Goal: Task Accomplishment & Management: Manage account settings

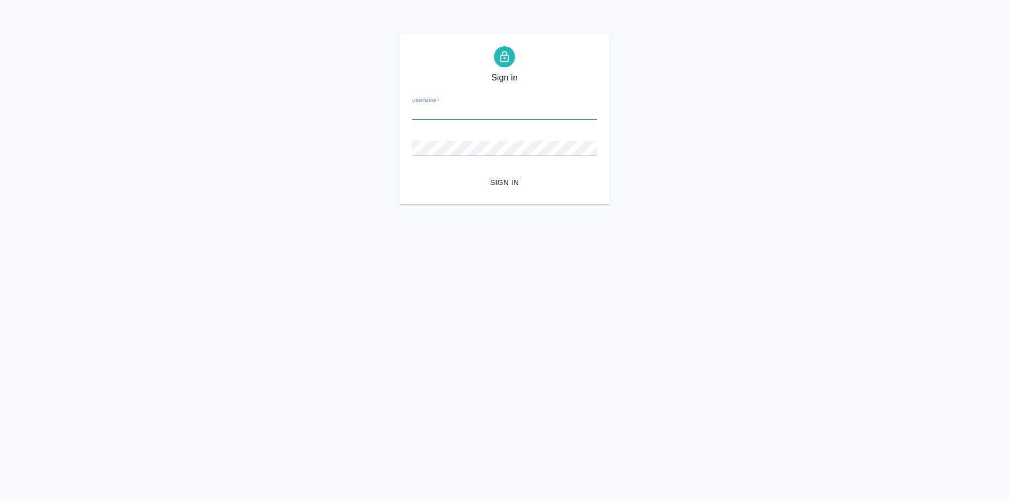
type input "у"
type input "[EMAIL_ADDRESS][DOMAIN_NAME]"
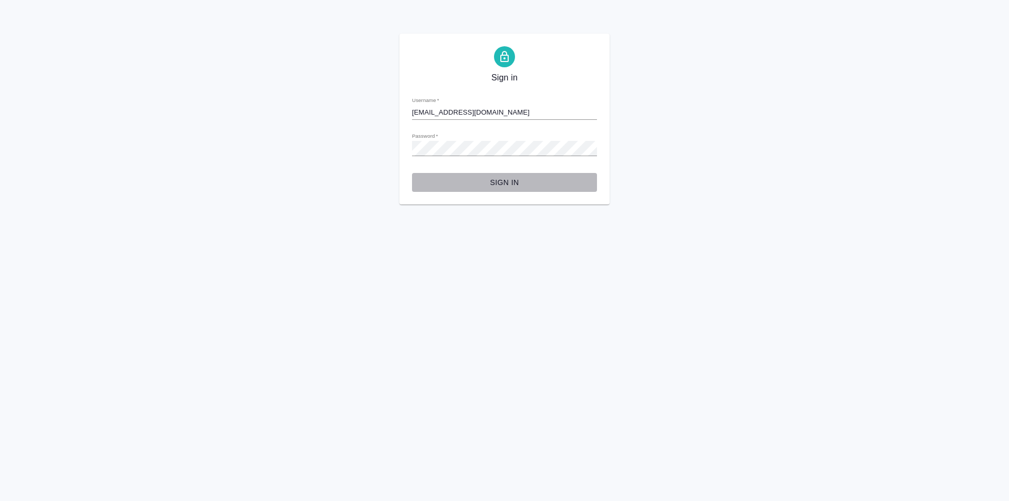
click at [502, 179] on span "Sign in" at bounding box center [505, 182] width 168 height 13
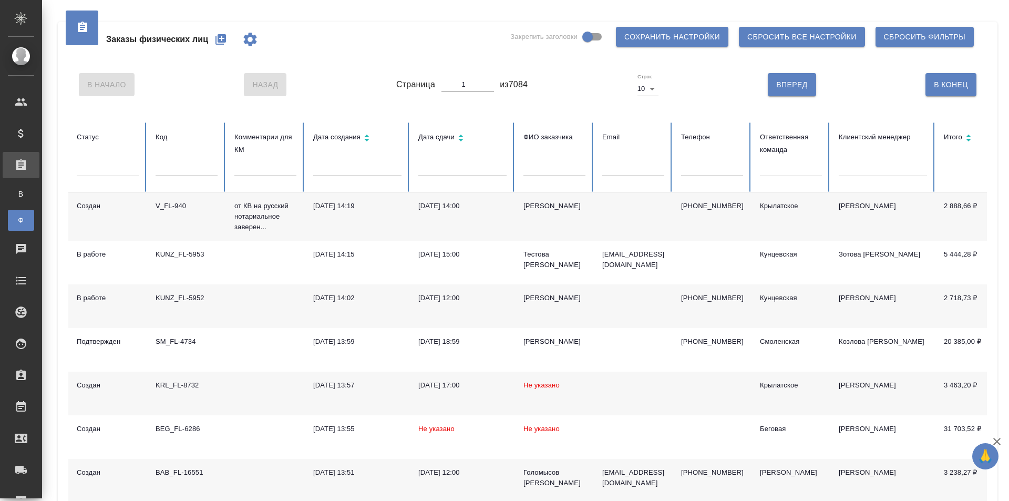
click at [443, 47] on div "Заказы физических лиц Закрепить заголовки Сохранить настройки Сбросить все наст…" at bounding box center [527, 40] width 919 height 36
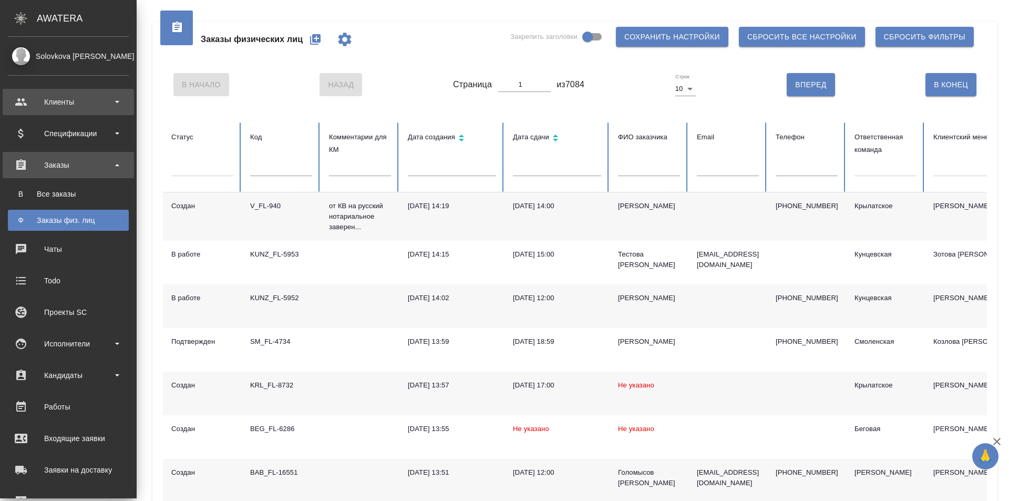
click at [112, 101] on div "Клиенты" at bounding box center [68, 102] width 121 height 16
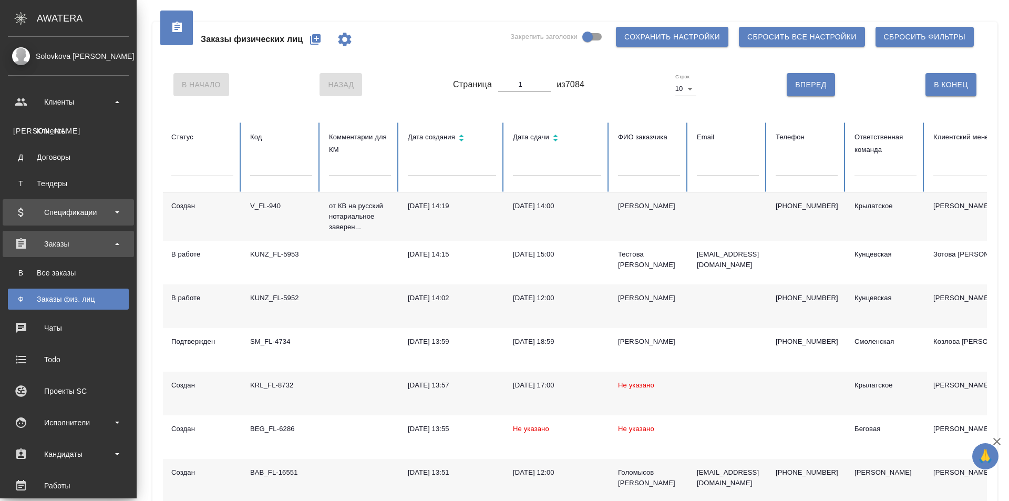
click at [111, 215] on div "Спецификации" at bounding box center [68, 213] width 121 height 16
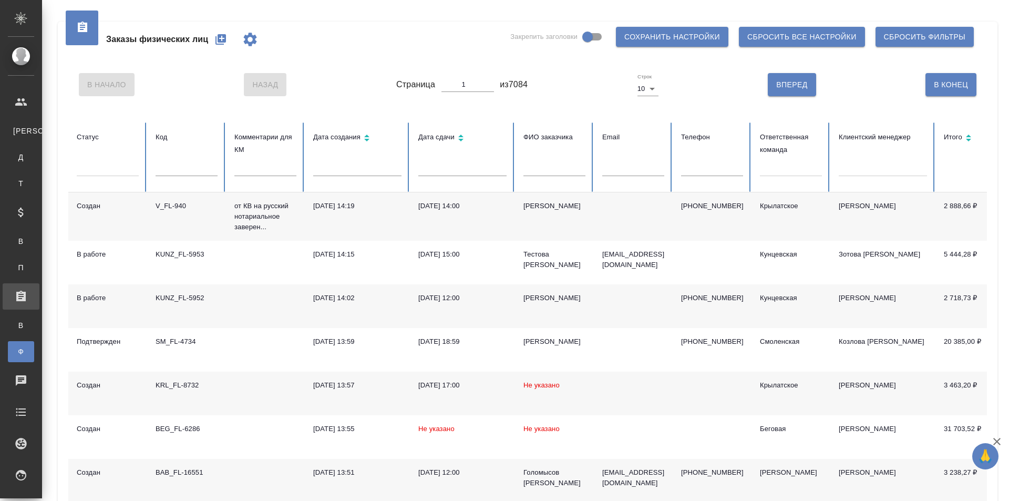
click at [218, 37] on icon "button" at bounding box center [221, 39] width 13 height 13
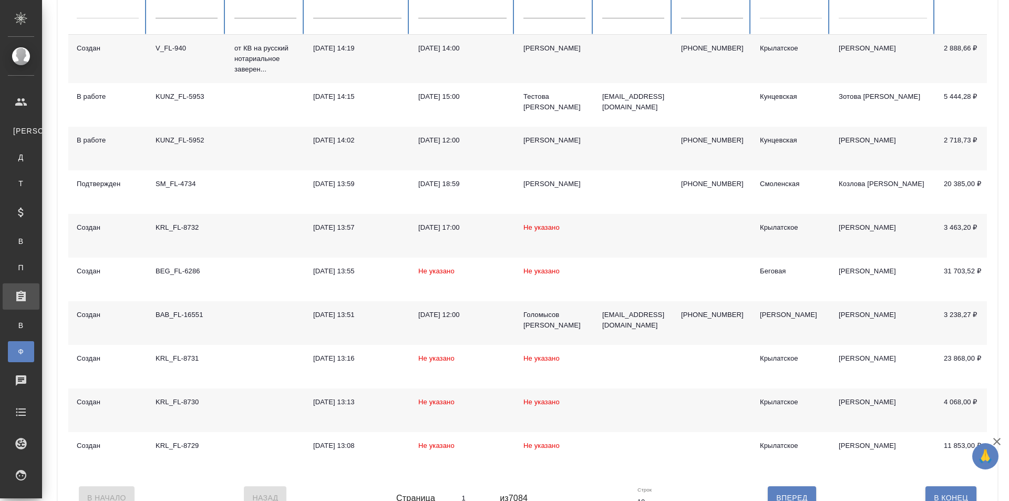
scroll to position [191, 0]
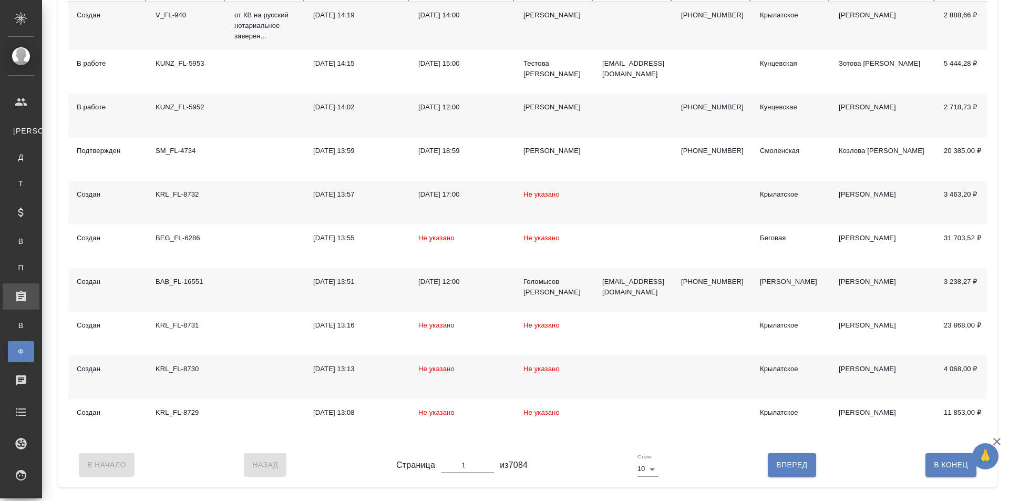
click at [649, 476] on body "🙏 .cls-1 fill:#fff; AWATERA Solovkova Ekaterina Клиенты К Клиенты Д Договоры Т …" at bounding box center [504, 250] width 1009 height 501
click at [647, 450] on li "25" at bounding box center [647, 446] width 28 height 17
type input "25"
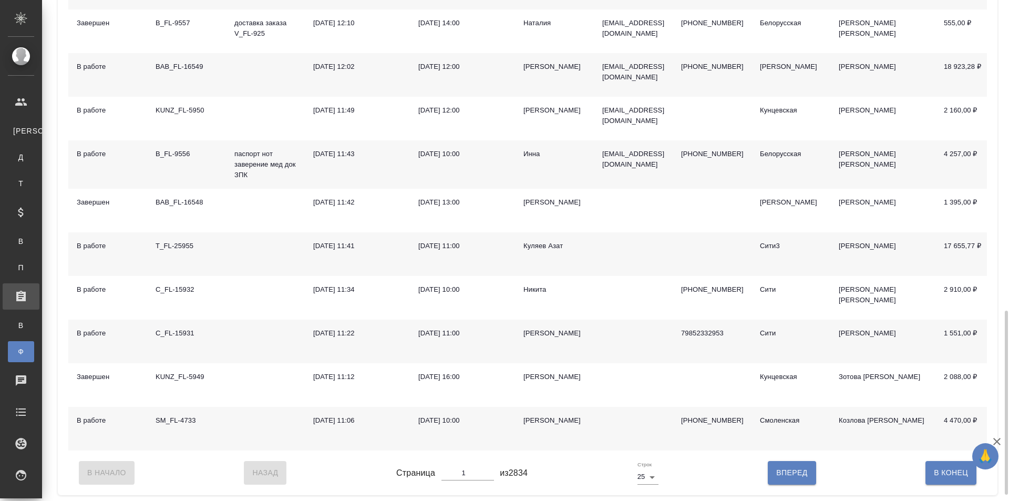
scroll to position [860, 0]
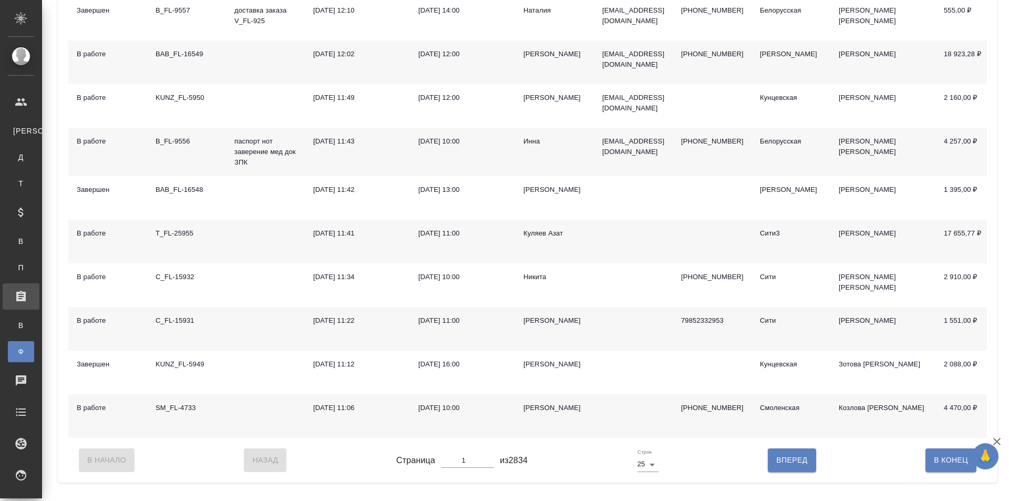
click at [649, 475] on body "🙏 .cls-1 fill:#fff; AWATERA Solovkova Ekaterina Клиенты К Клиенты Д Договоры Т …" at bounding box center [504, 250] width 1009 height 501
click at [654, 432] on li "10" at bounding box center [647, 429] width 28 height 17
type input "10"
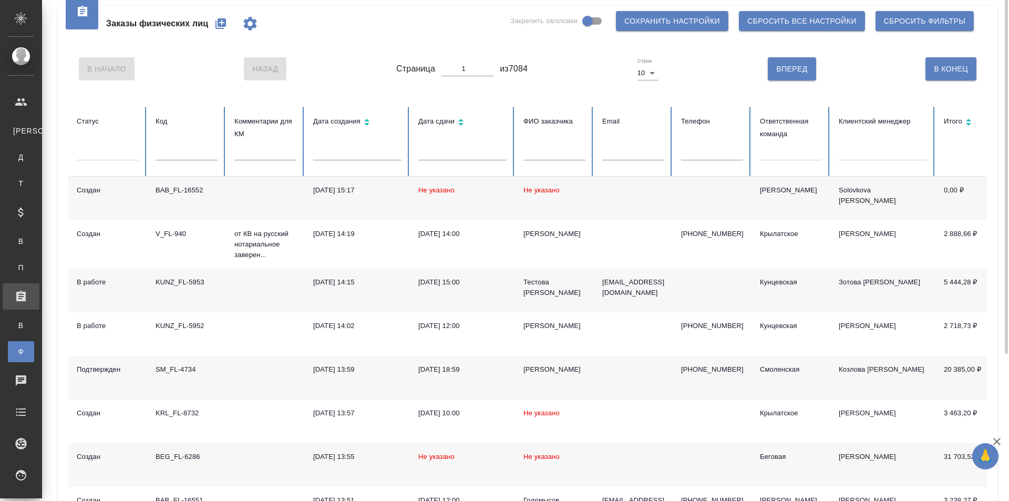
scroll to position [0, 0]
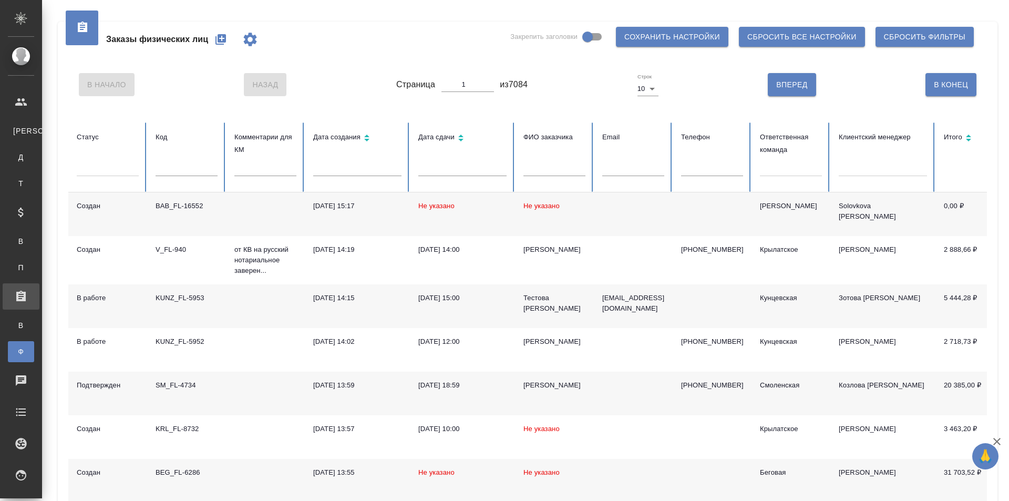
click at [180, 213] on td "BAB_FL-16552" at bounding box center [186, 214] width 79 height 44
click at [103, 208] on div "Создан" at bounding box center [108, 206] width 62 height 11
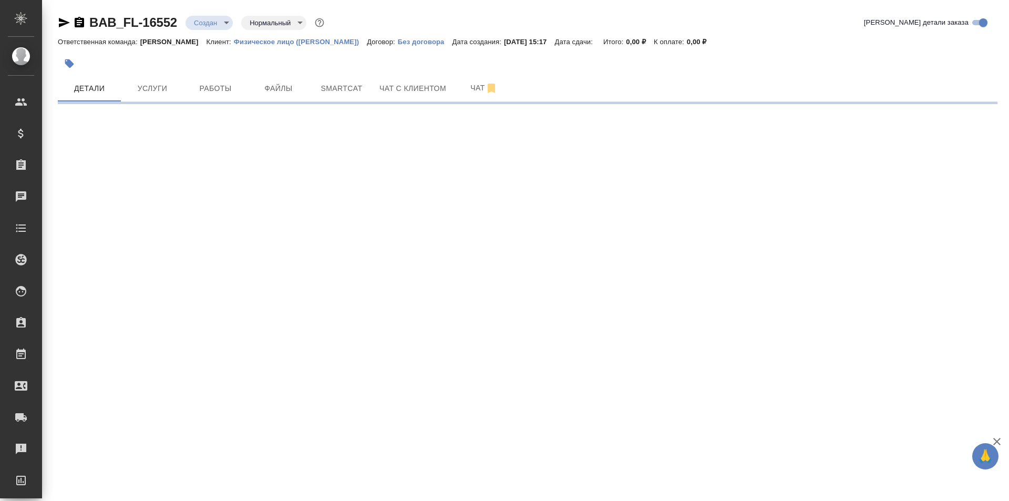
select select "RU"
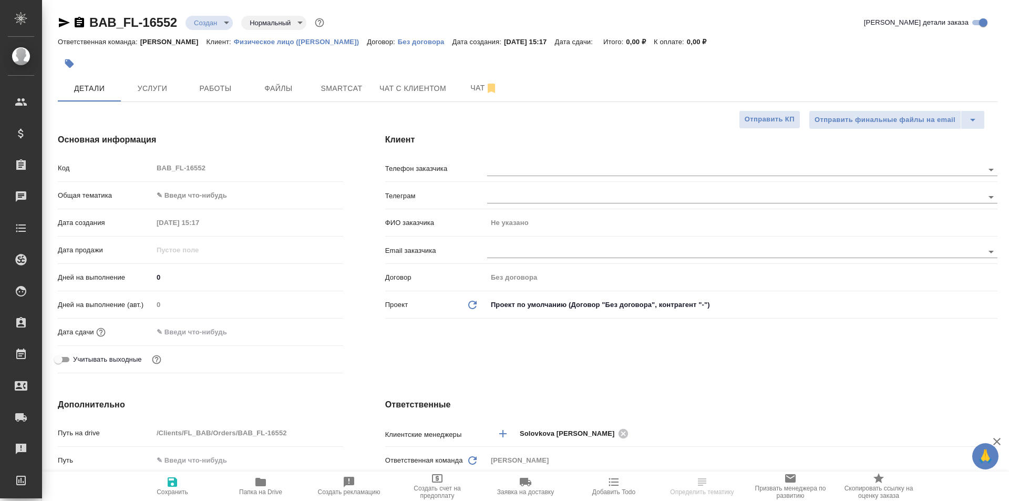
type textarea "x"
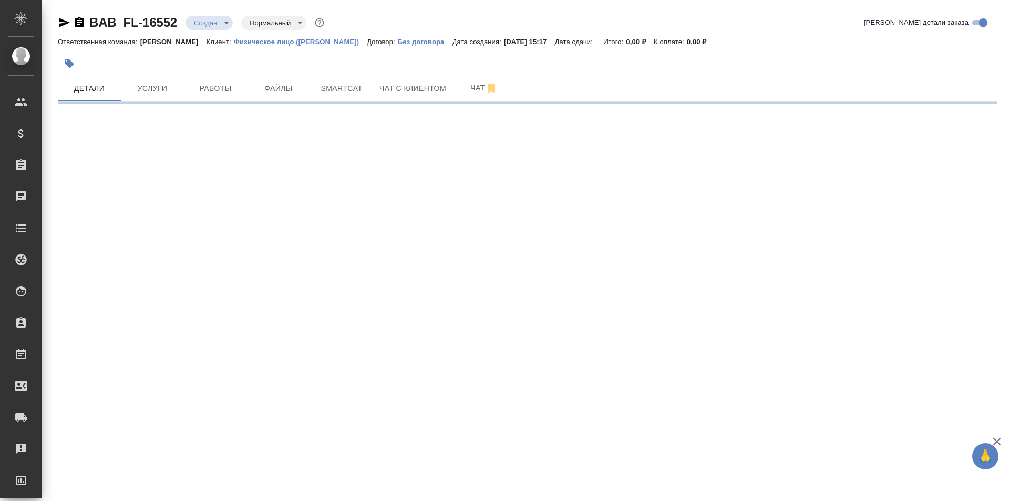
select select "RU"
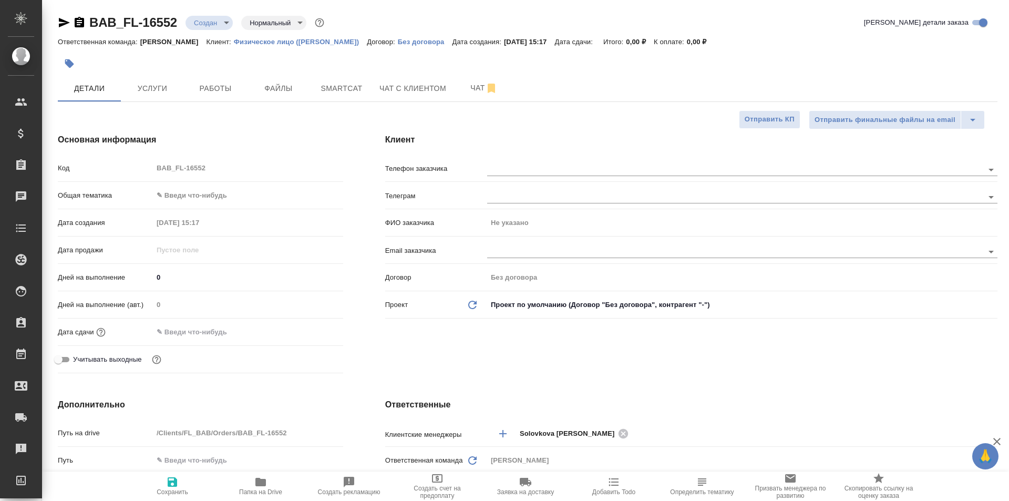
type textarea "x"
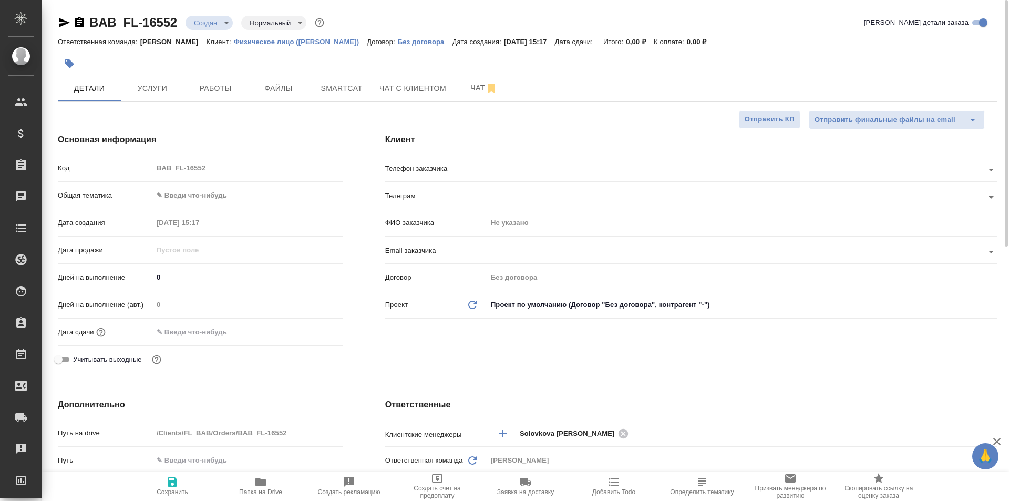
type textarea "x"
click at [268, 86] on span "Файлы" at bounding box center [278, 88] width 50 height 13
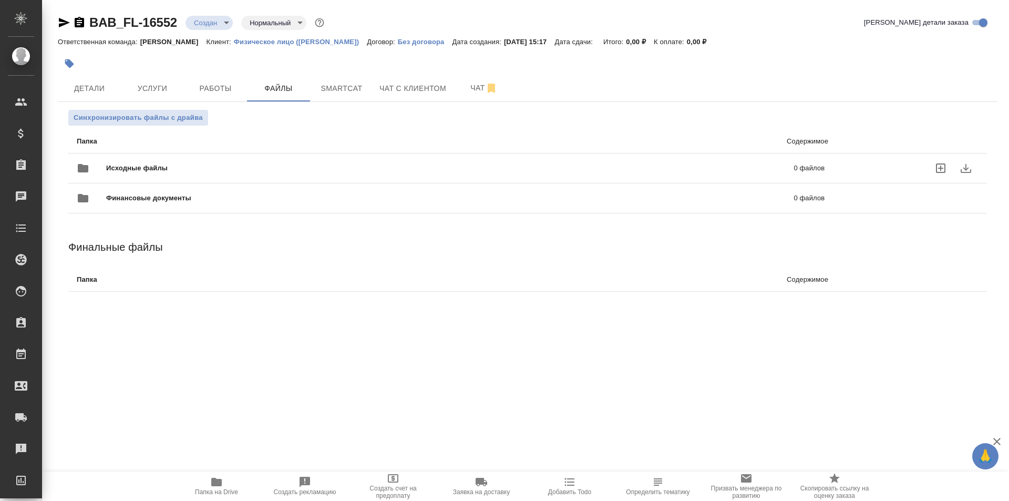
click at [145, 170] on span "Исходные файлы" at bounding box center [293, 168] width 375 height 11
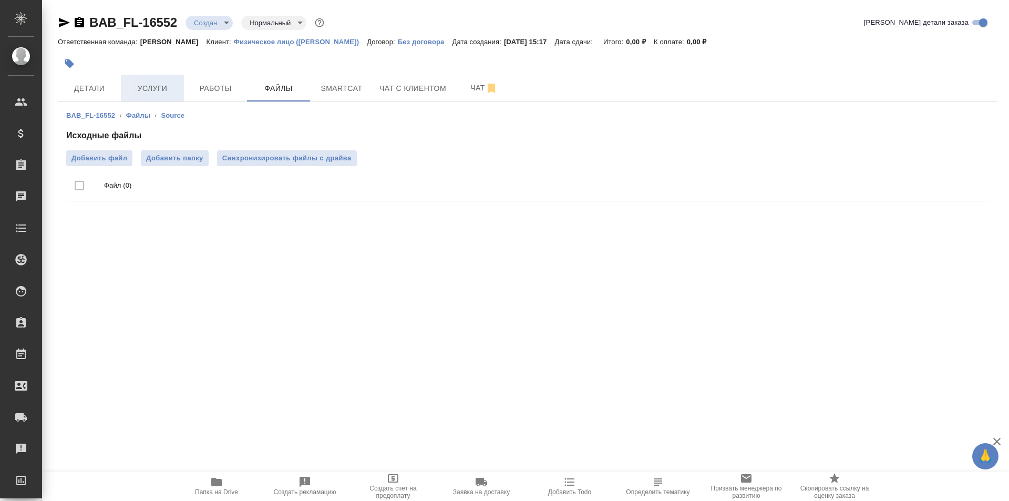
click at [140, 78] on button "Услуги" at bounding box center [152, 88] width 63 height 26
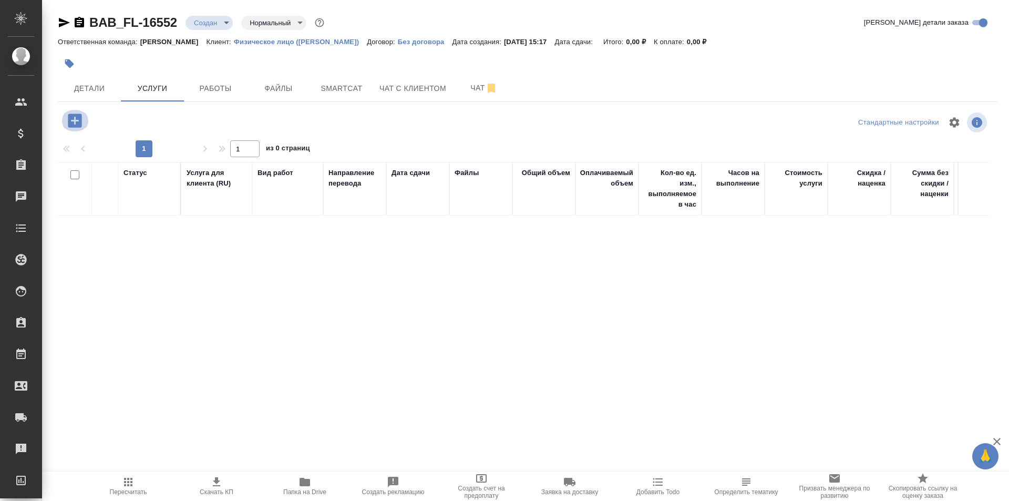
click at [74, 117] on icon "button" at bounding box center [75, 121] width 14 height 14
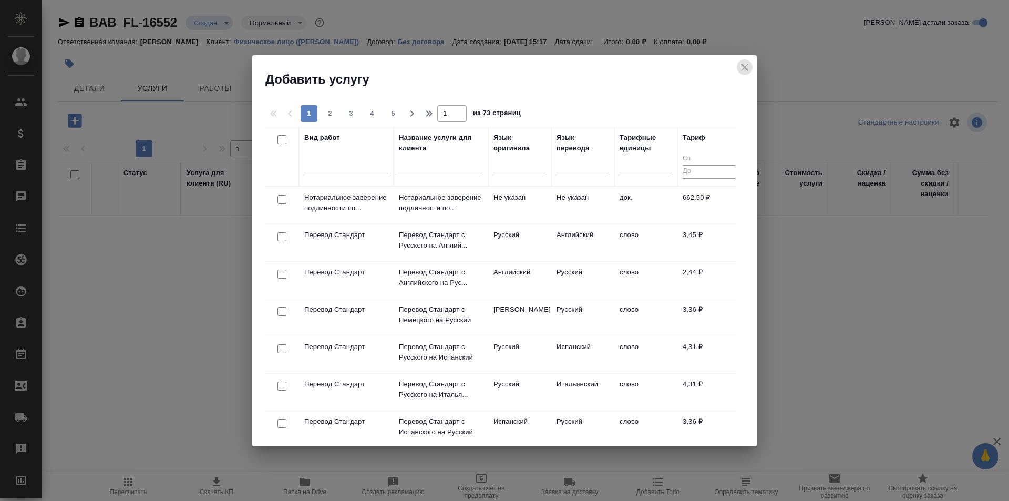
click at [745, 66] on icon "close" at bounding box center [745, 67] width 13 height 13
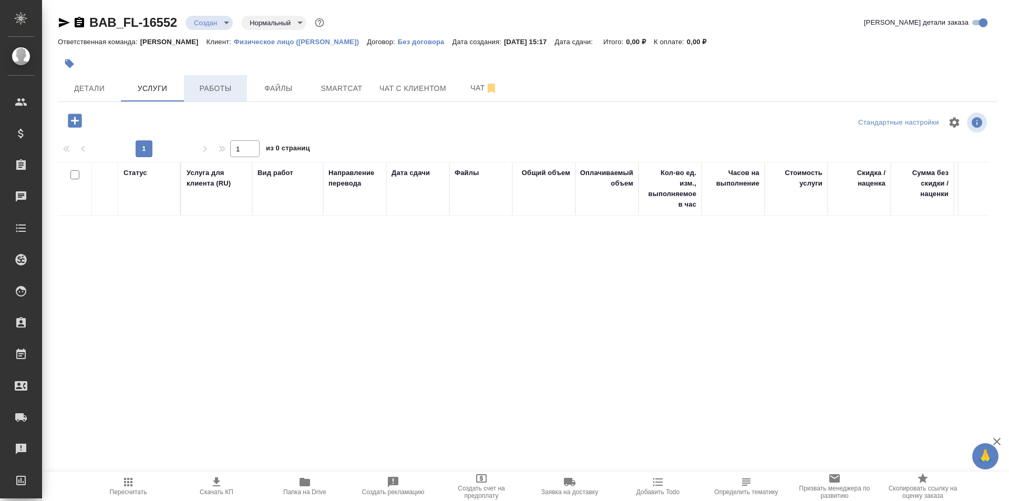
click at [206, 85] on span "Работы" at bounding box center [215, 88] width 50 height 13
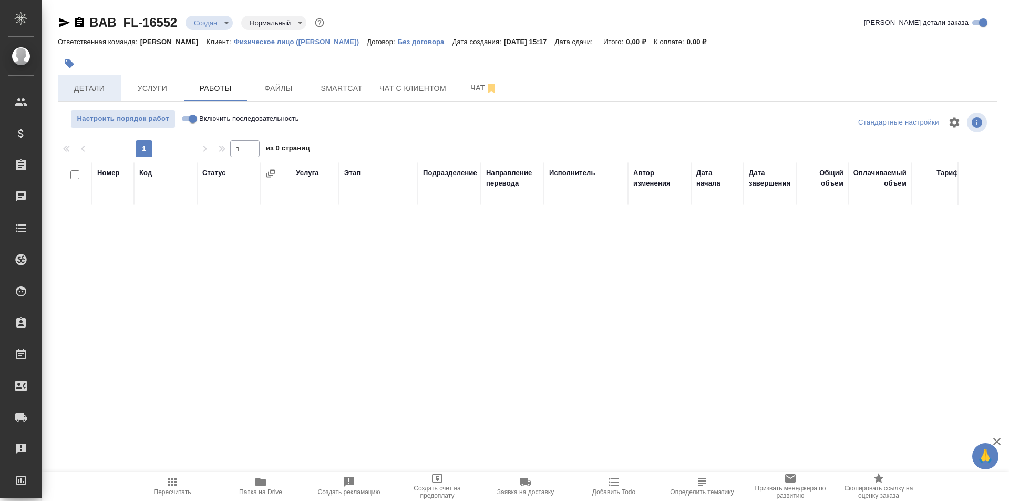
click at [87, 87] on span "Детали" at bounding box center [89, 88] width 50 height 13
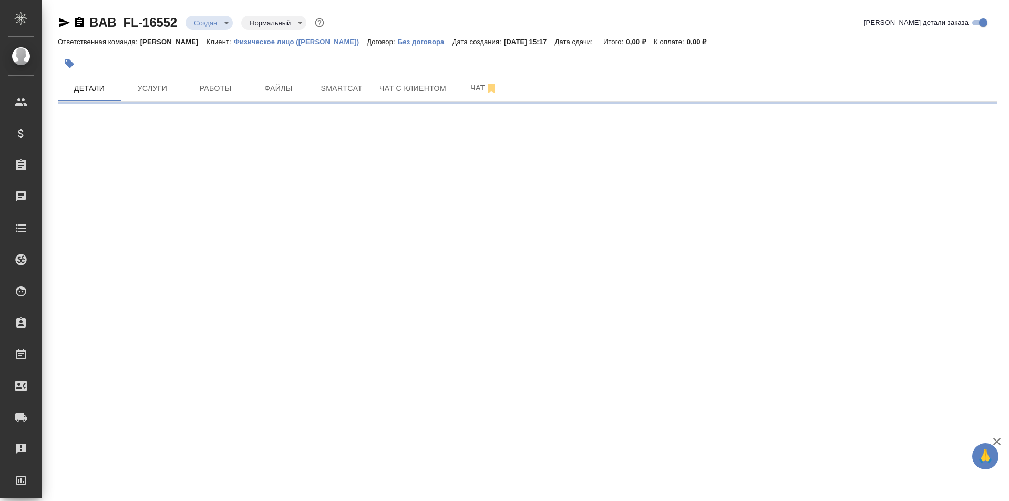
select select "RU"
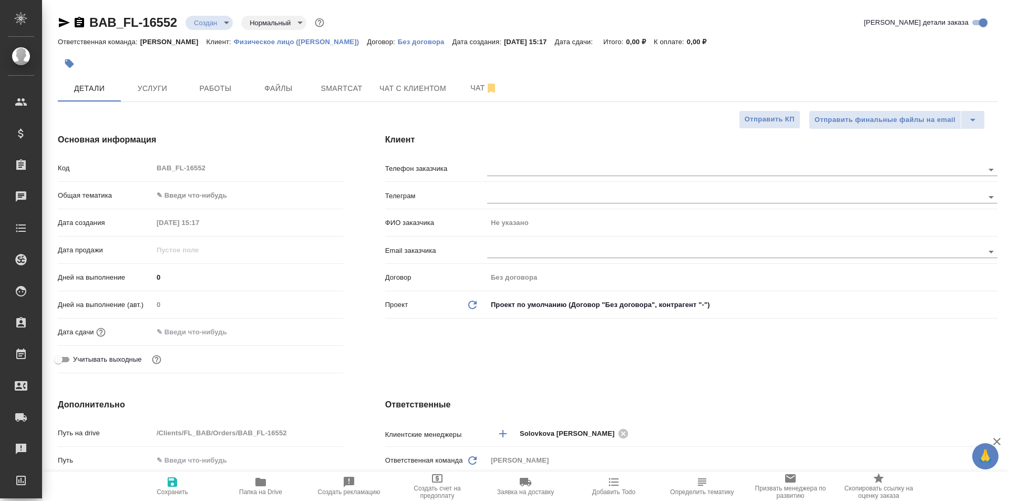
type textarea "x"
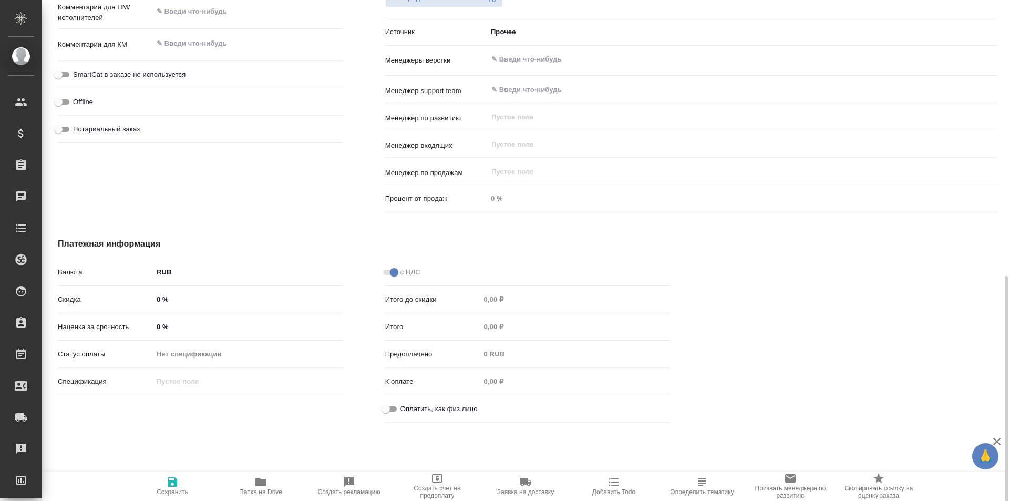
scroll to position [573, 0]
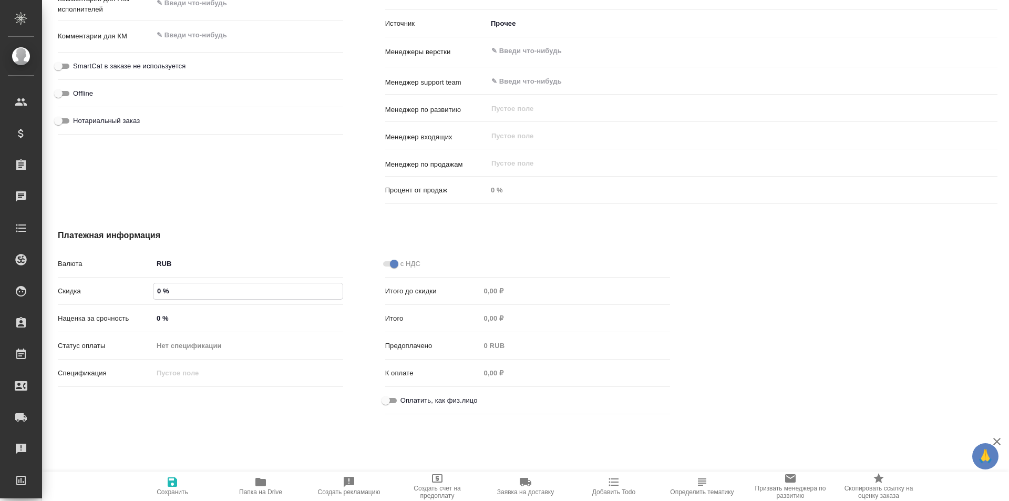
click at [166, 290] on input "0 %" at bounding box center [248, 290] width 189 height 15
click at [218, 174] on div "Дополнительно Путь на drive /Clients/FL_BAB/Orders/BAB_FL-16552 Путь Направлени…" at bounding box center [201, 17] width 328 height 424
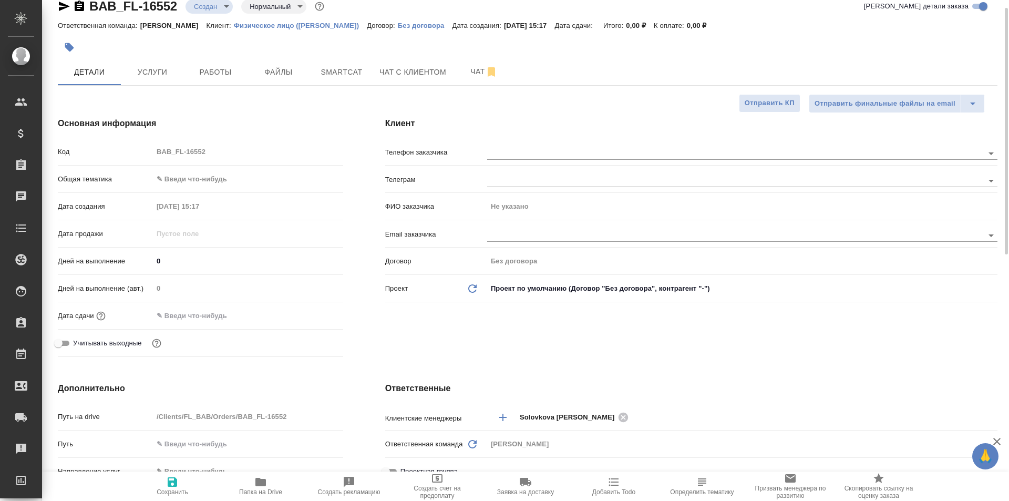
scroll to position [0, 0]
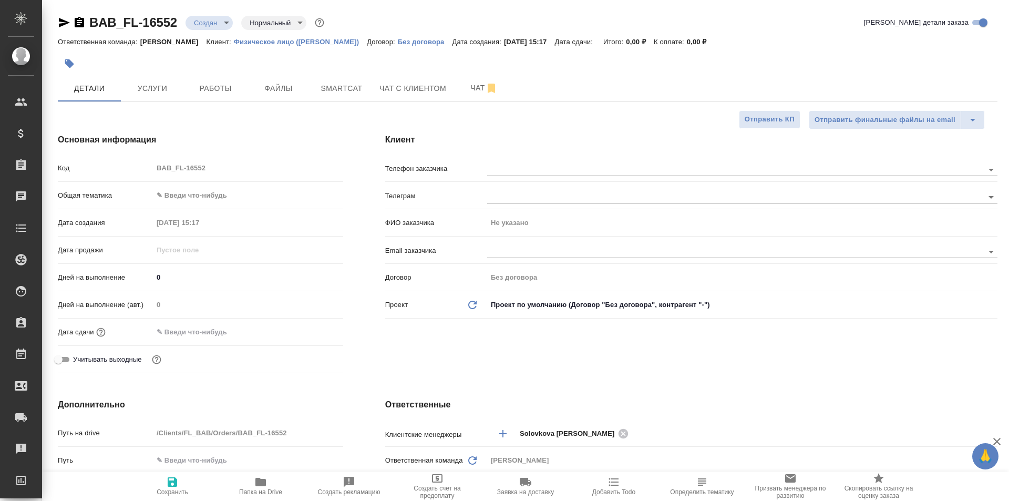
type textarea "x"
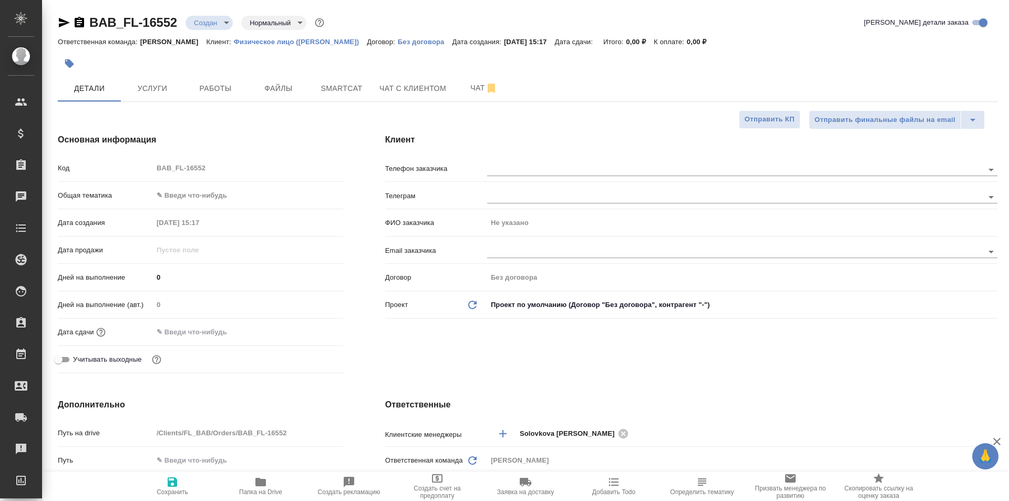
type textarea "x"
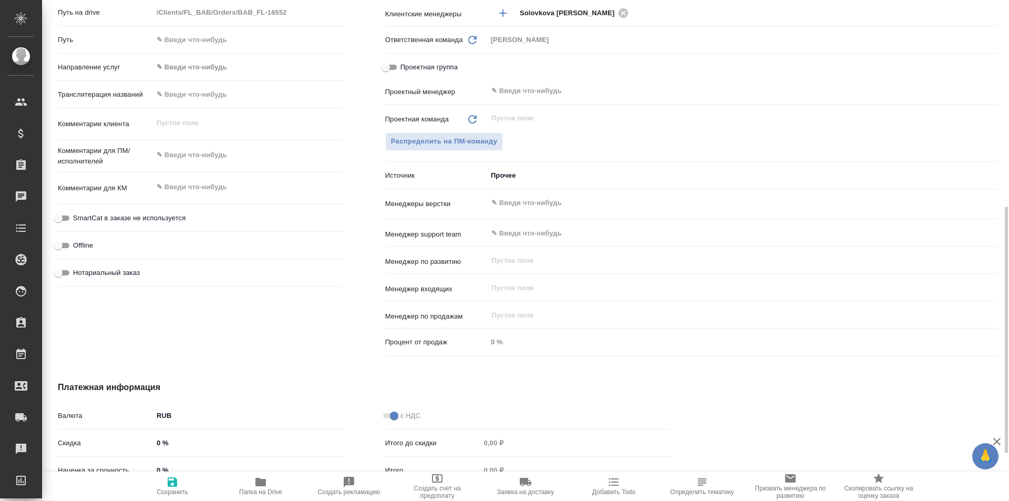
scroll to position [533, 0]
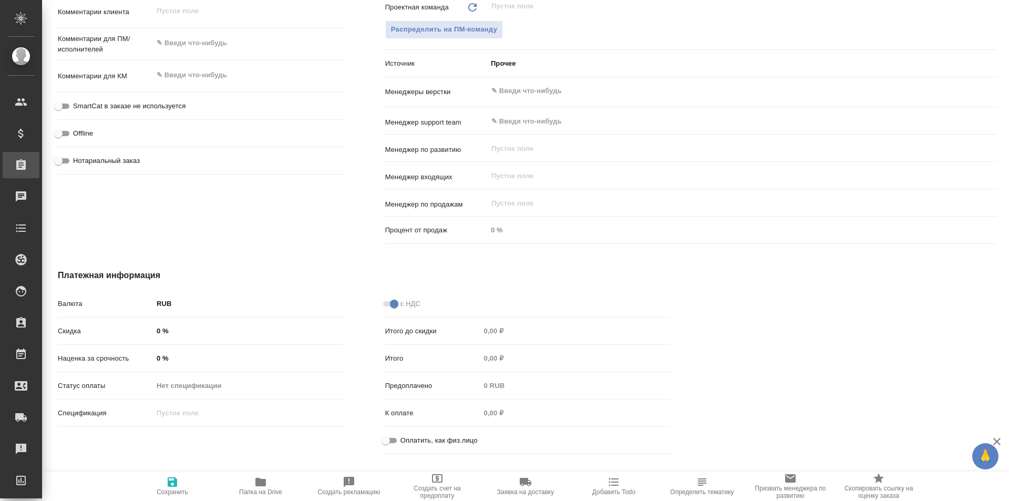
type textarea "x"
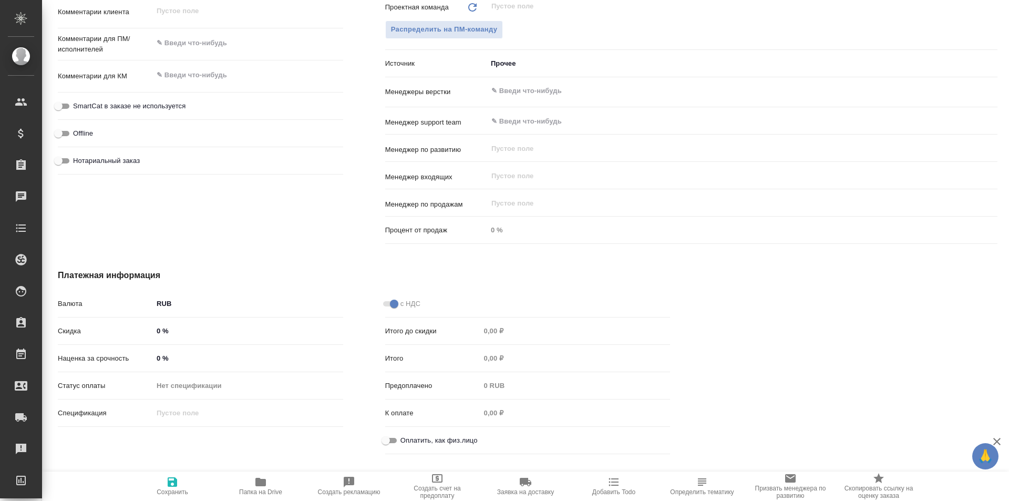
type textarea "x"
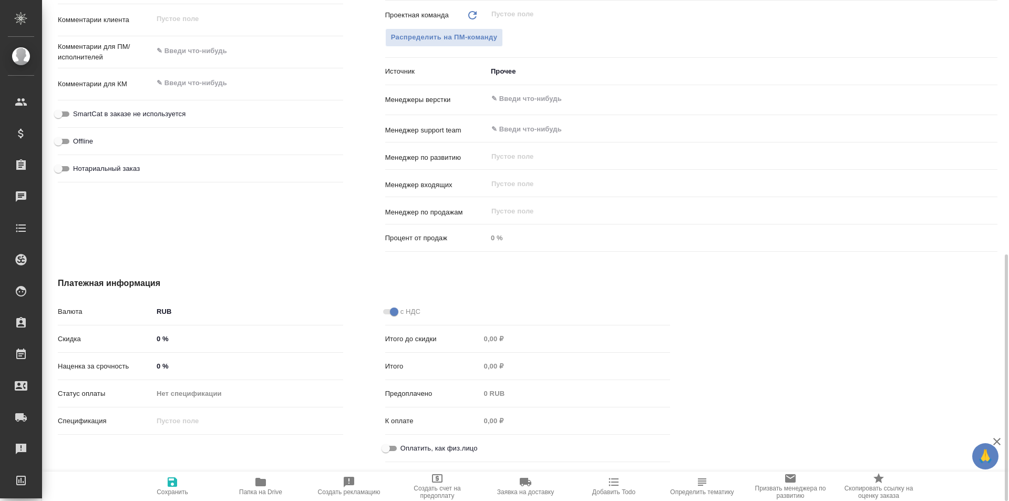
type textarea "x"
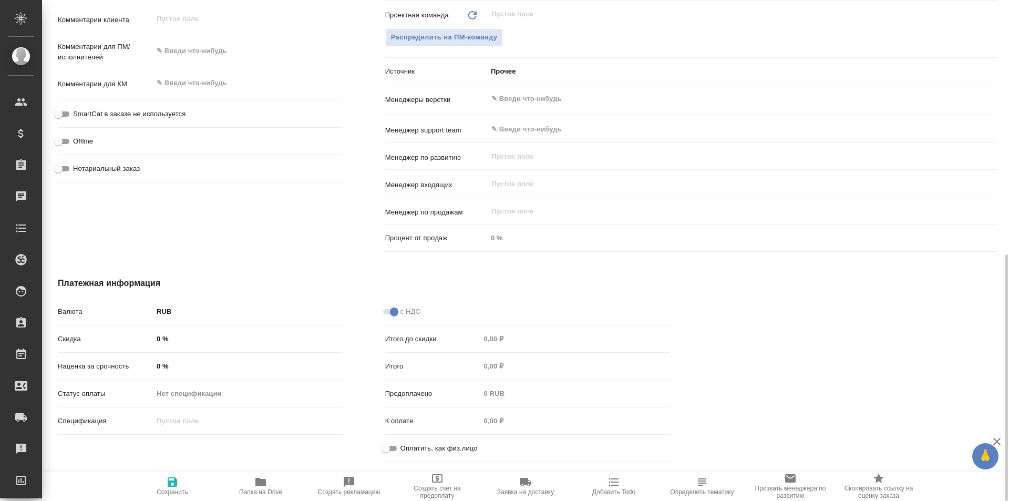
type textarea "x"
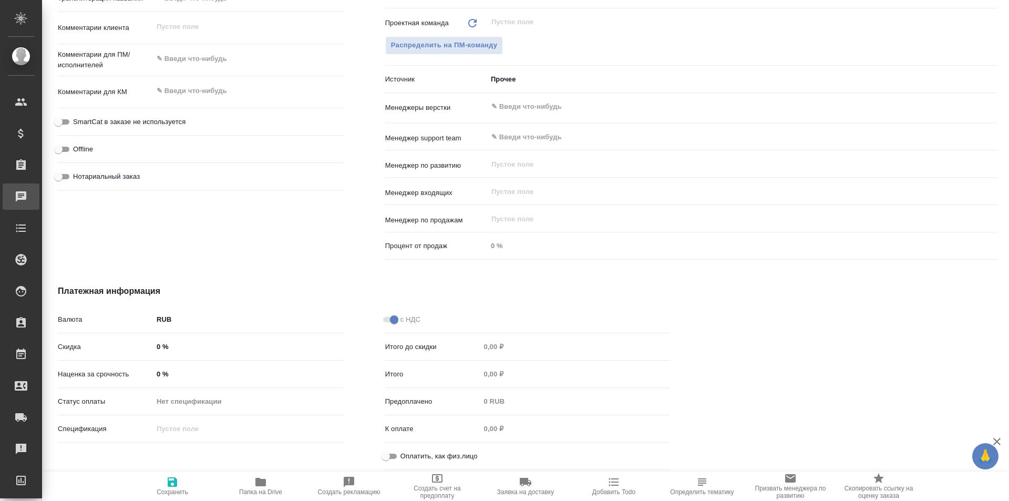
type textarea "x"
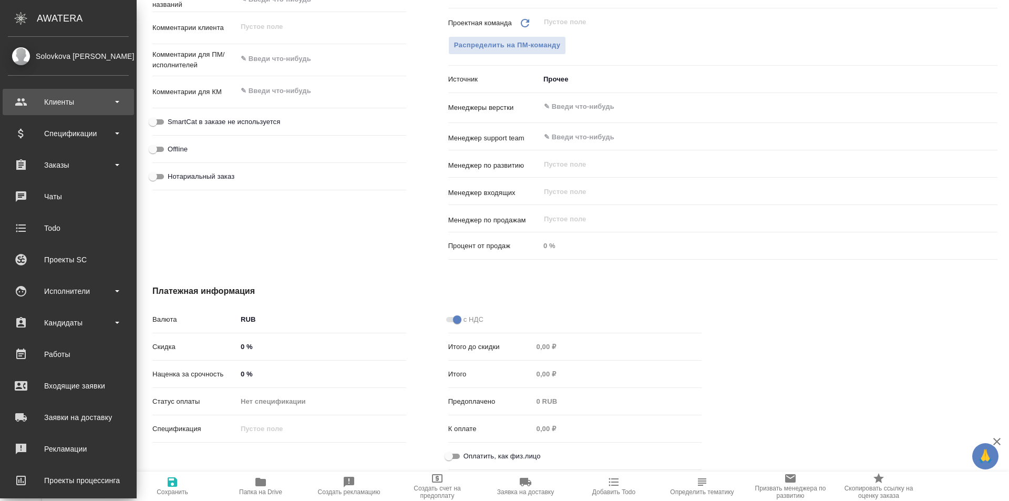
click at [122, 103] on div "Клиенты" at bounding box center [68, 102] width 121 height 16
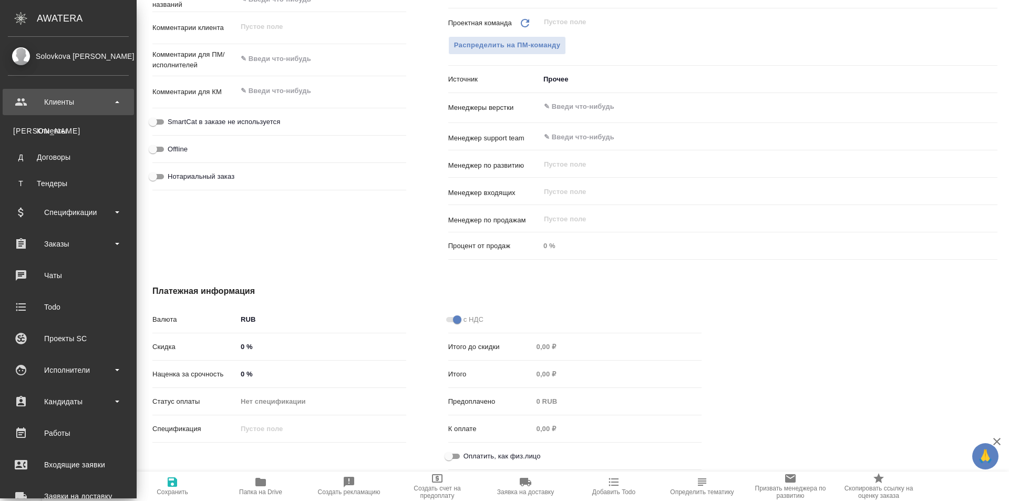
click at [120, 104] on div "Клиенты" at bounding box center [68, 102] width 121 height 16
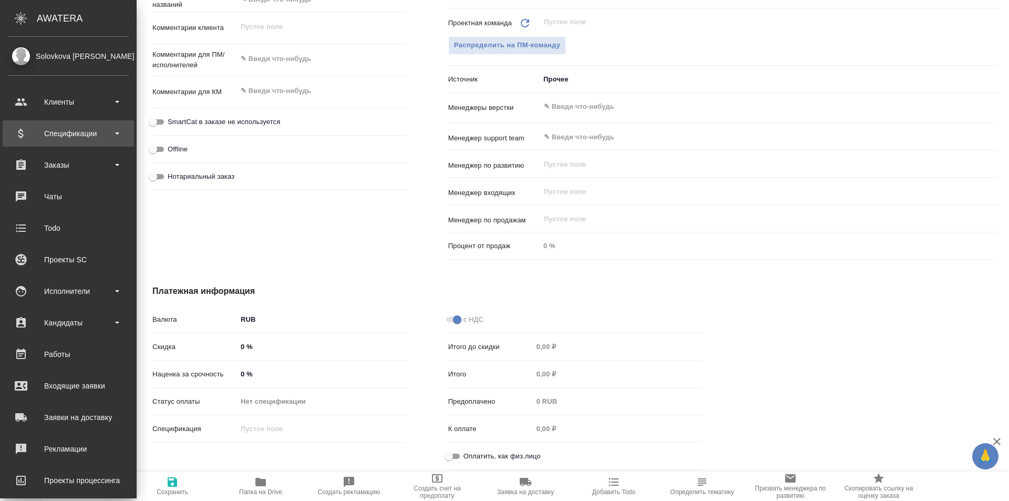
click at [123, 131] on div "Спецификации" at bounding box center [68, 134] width 121 height 16
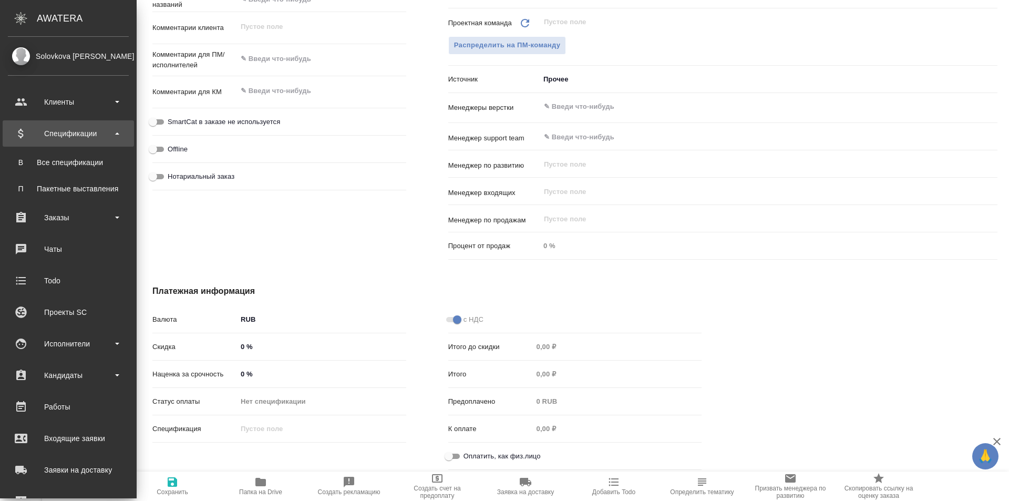
click at [122, 131] on div "Спецификации" at bounding box center [68, 134] width 121 height 16
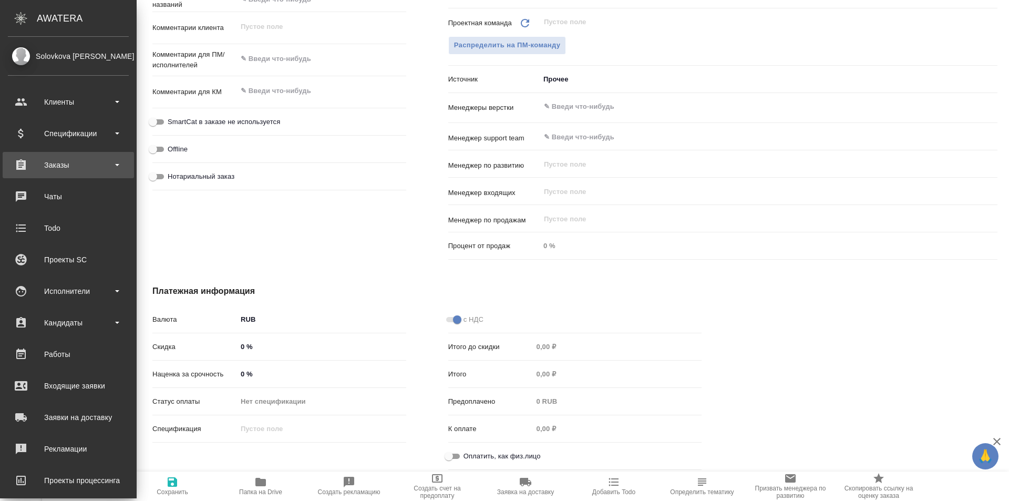
click at [118, 164] on b at bounding box center [117, 165] width 4 height 2
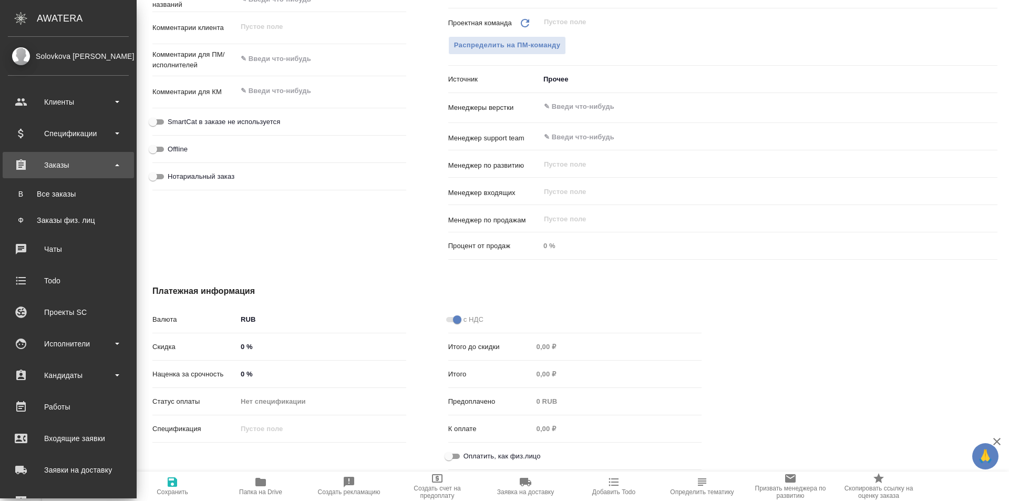
click at [118, 164] on b at bounding box center [117, 165] width 4 height 2
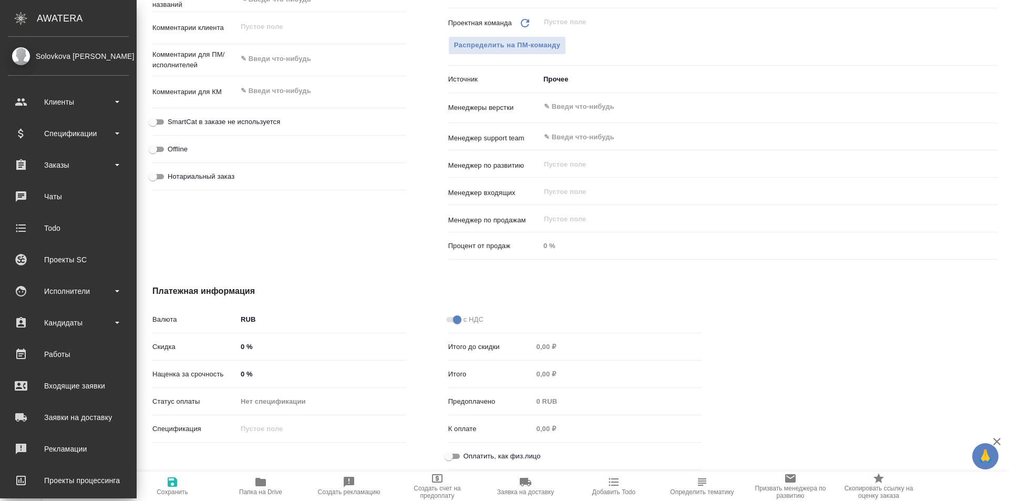
type textarea "x"
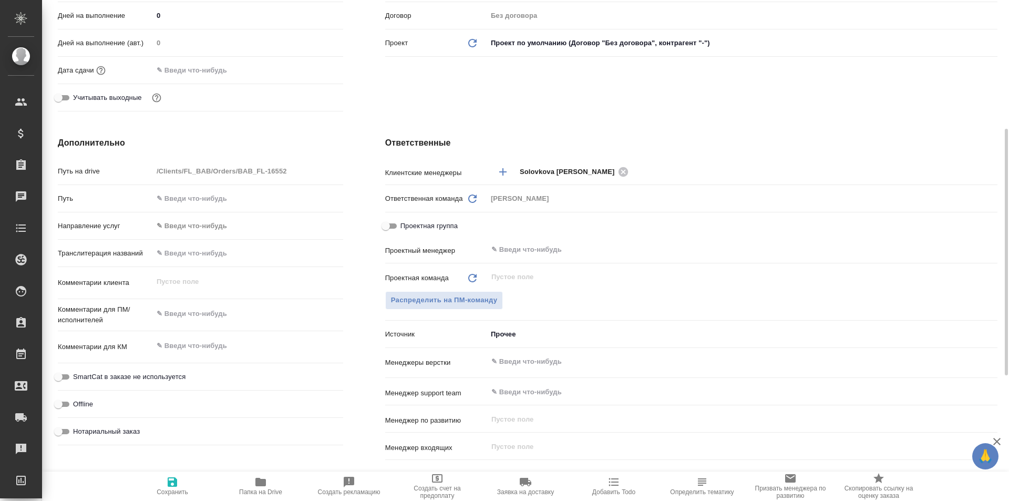
scroll to position [0, 0]
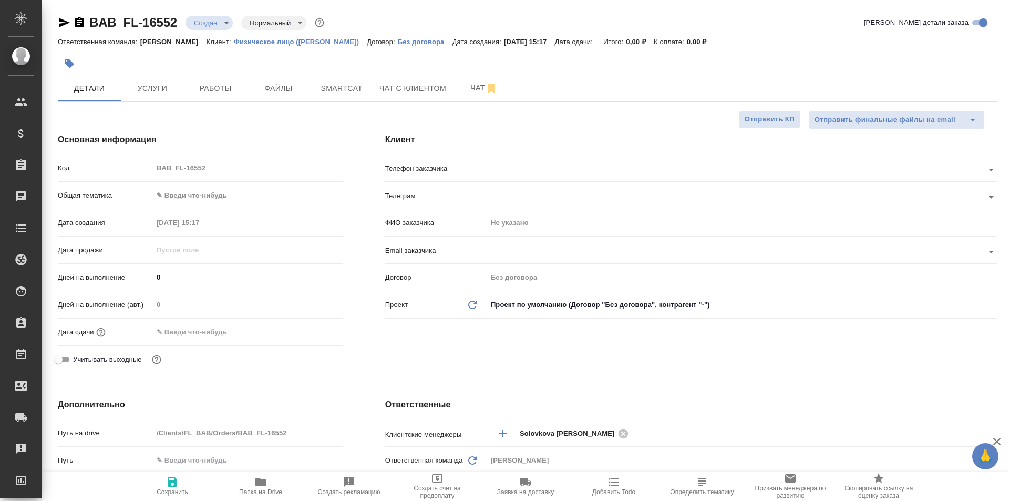
type textarea "x"
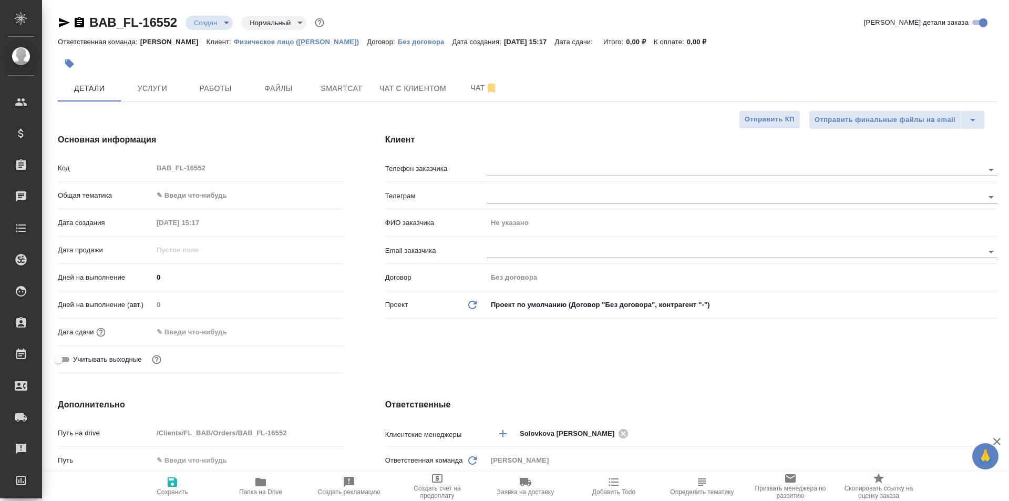
type textarea "x"
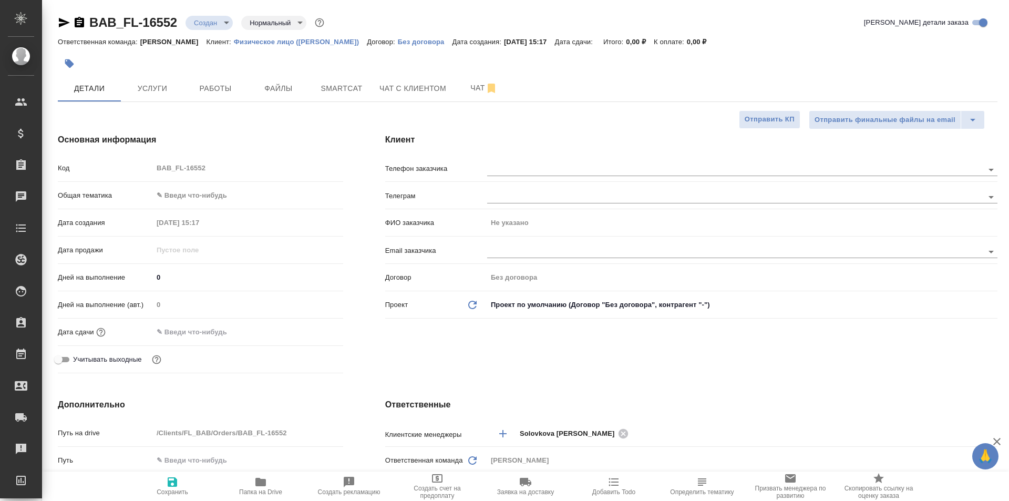
type textarea "x"
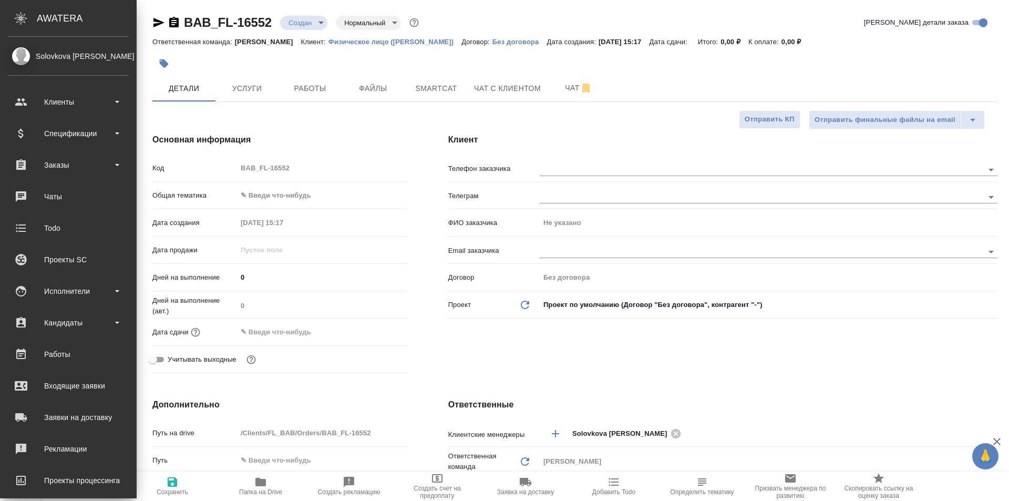
type textarea "x"
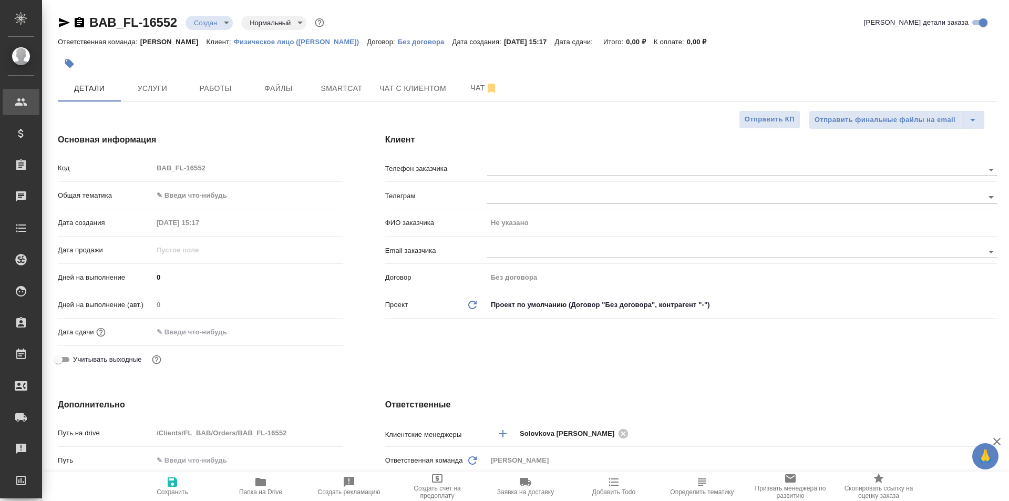
type textarea "x"
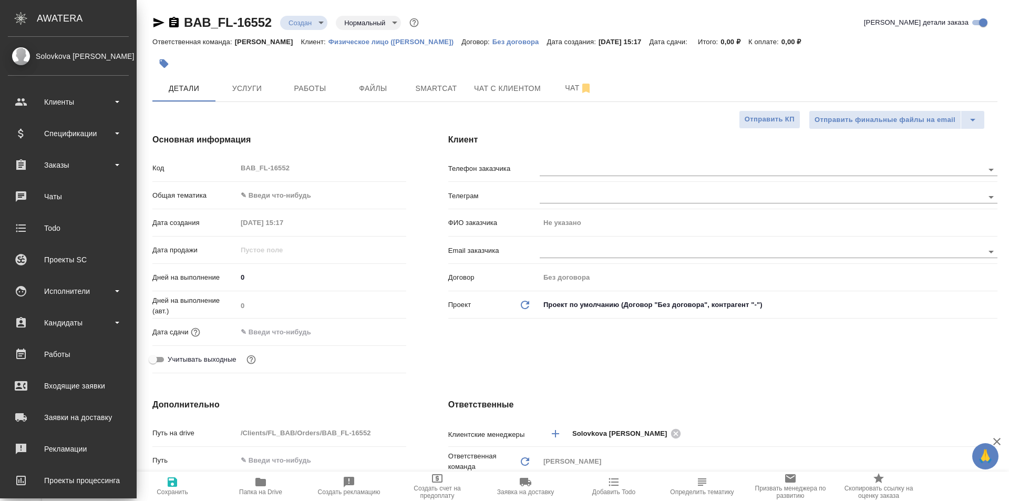
type textarea "x"
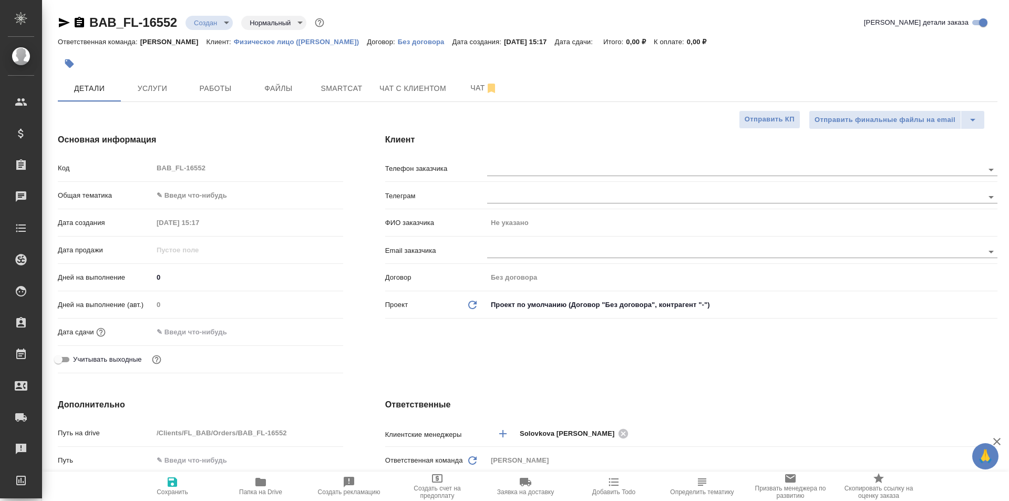
click at [226, 17] on body "🙏 .cls-1 fill:#fff; AWATERA Solovkova Ekaterina Клиенты Спецификации Заказы 0 Ч…" at bounding box center [504, 250] width 1009 height 501
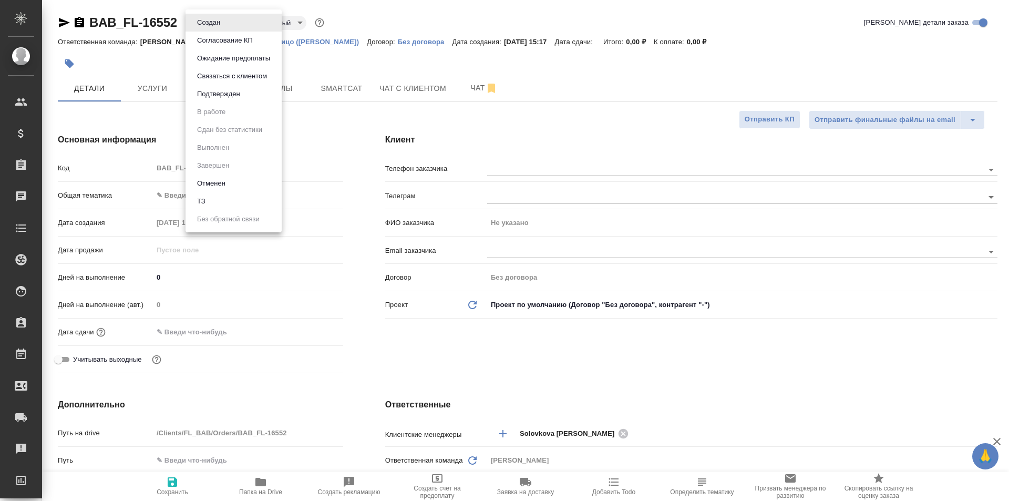
click at [323, 149] on div at bounding box center [504, 250] width 1009 height 501
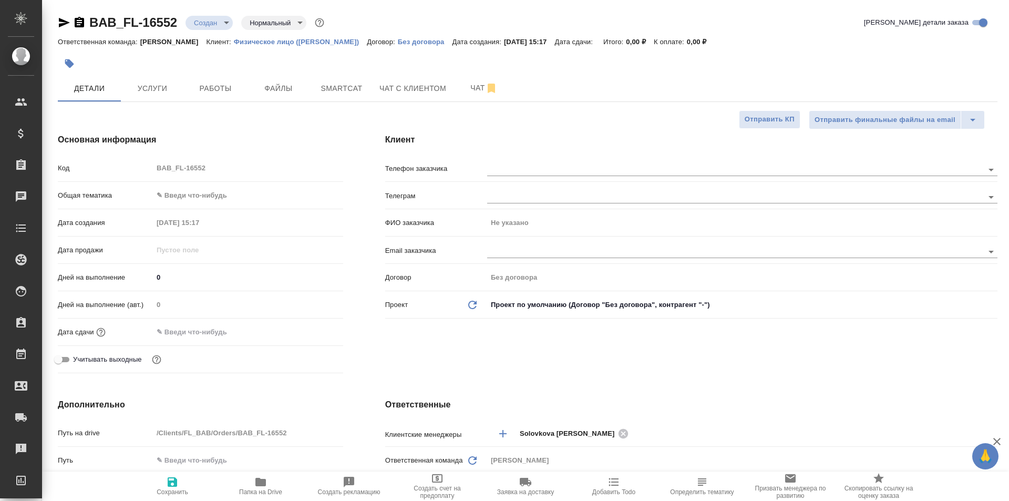
click at [296, 22] on body "🙏 .cls-1 fill:#fff; AWATERA Solovkova Ekaterina Клиенты Спецификации Заказы 0 Ч…" at bounding box center [504, 250] width 1009 height 501
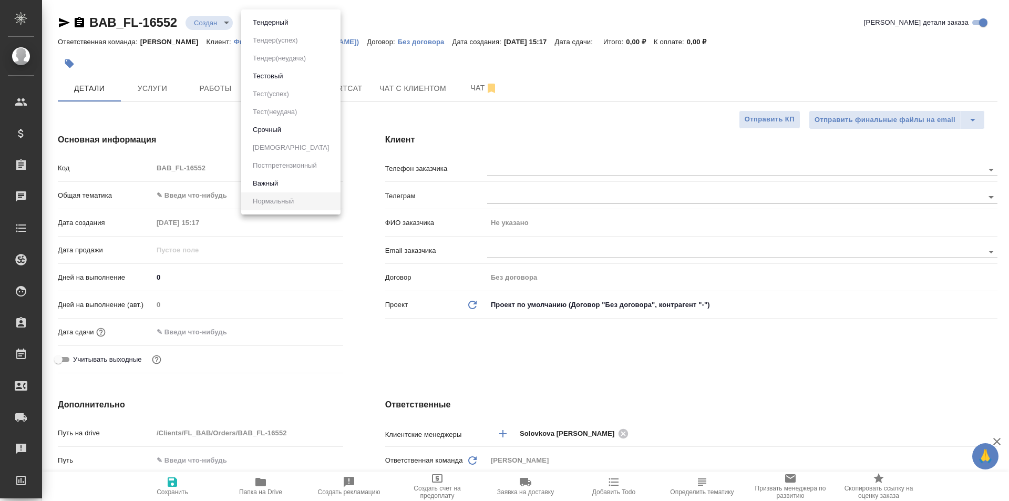
click at [343, 131] on div at bounding box center [504, 250] width 1009 height 501
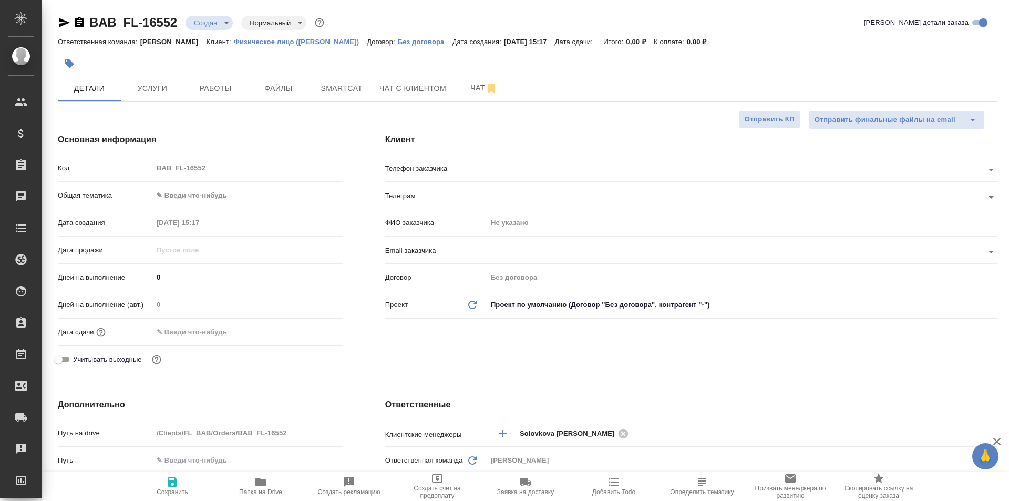
type textarea "x"
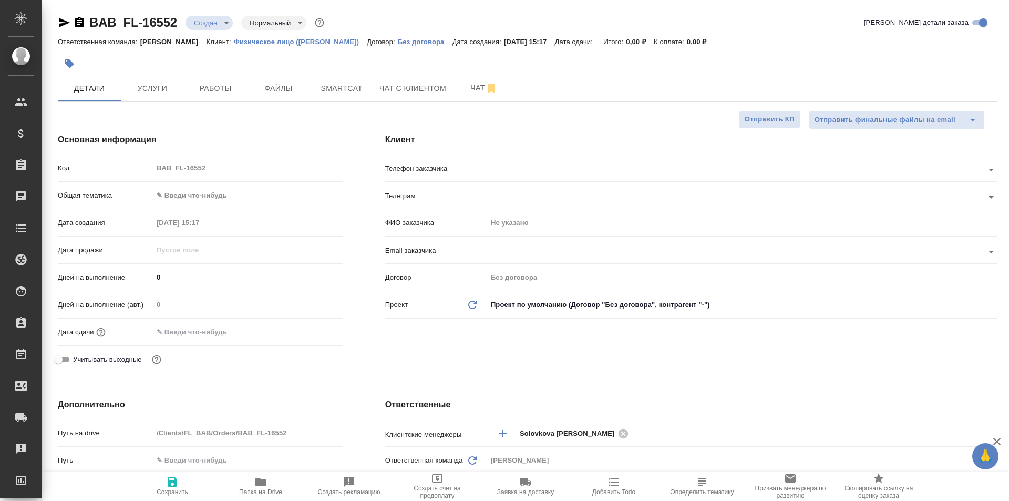
type textarea "x"
click at [143, 85] on span "Услуги" at bounding box center [152, 88] width 50 height 13
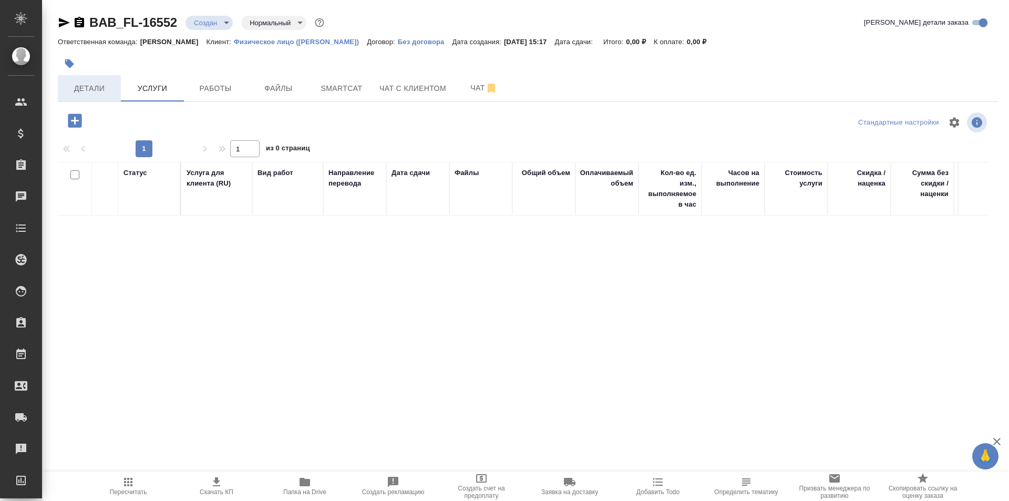
click at [101, 92] on span "Детали" at bounding box center [89, 88] width 50 height 13
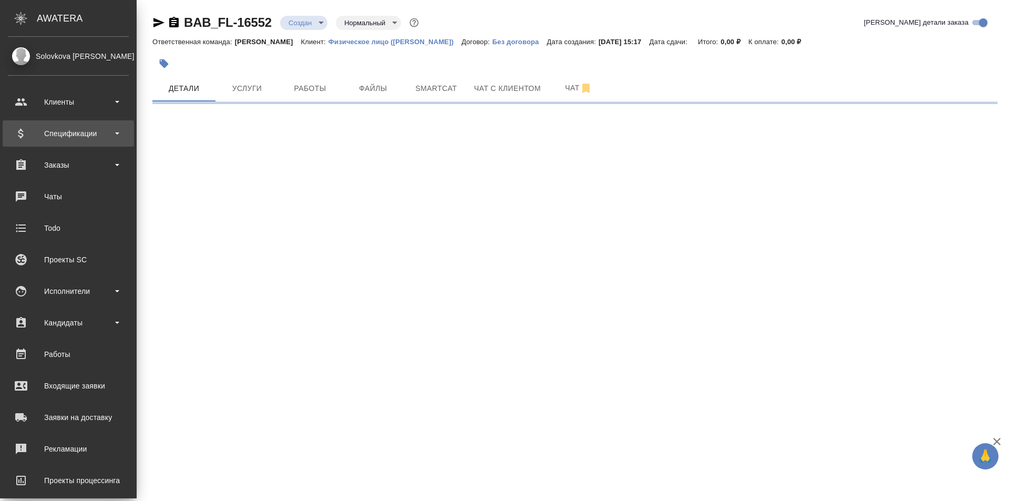
click at [101, 135] on div "Спецификации" at bounding box center [68, 134] width 121 height 16
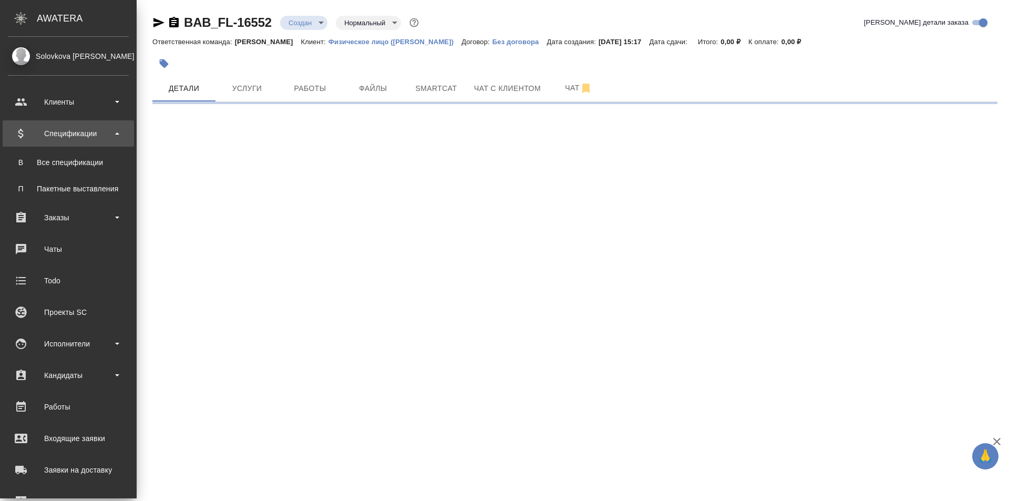
select select "RU"
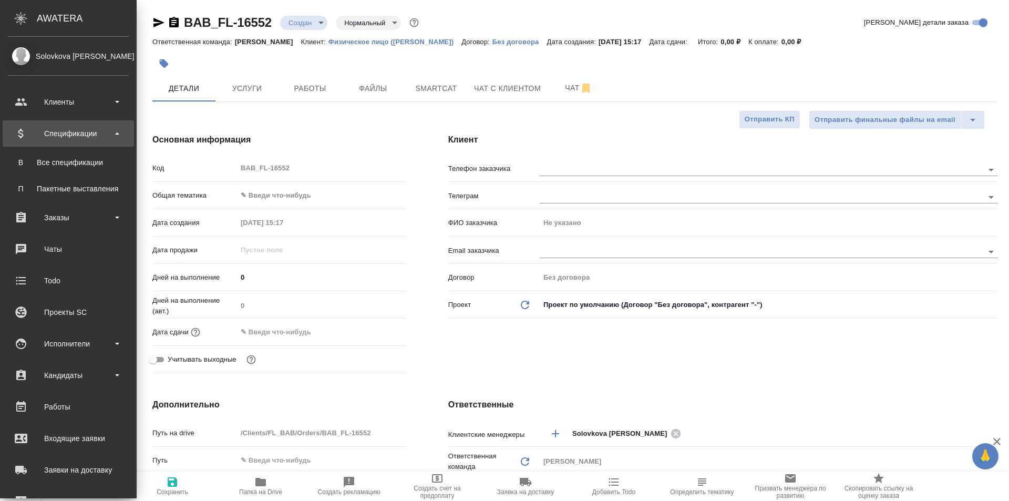
type textarea "x"
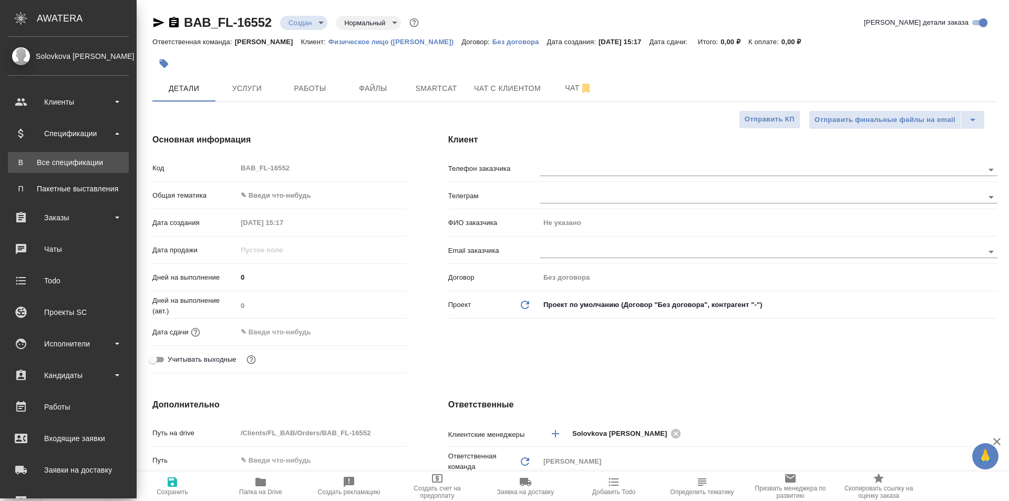
type textarea "x"
click at [108, 156] on link "В Все спецификации" at bounding box center [68, 162] width 121 height 21
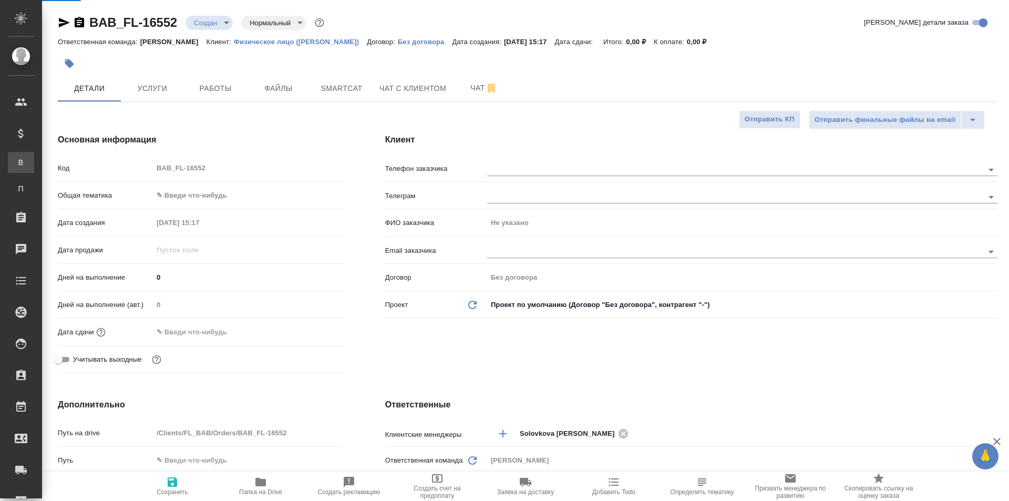
type textarea "x"
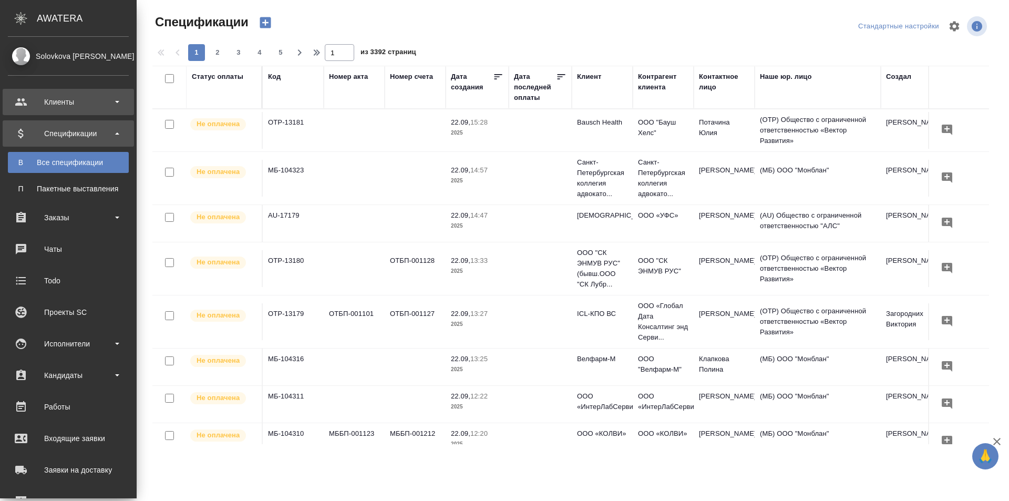
click at [34, 103] on div "Клиенты" at bounding box center [68, 102] width 121 height 16
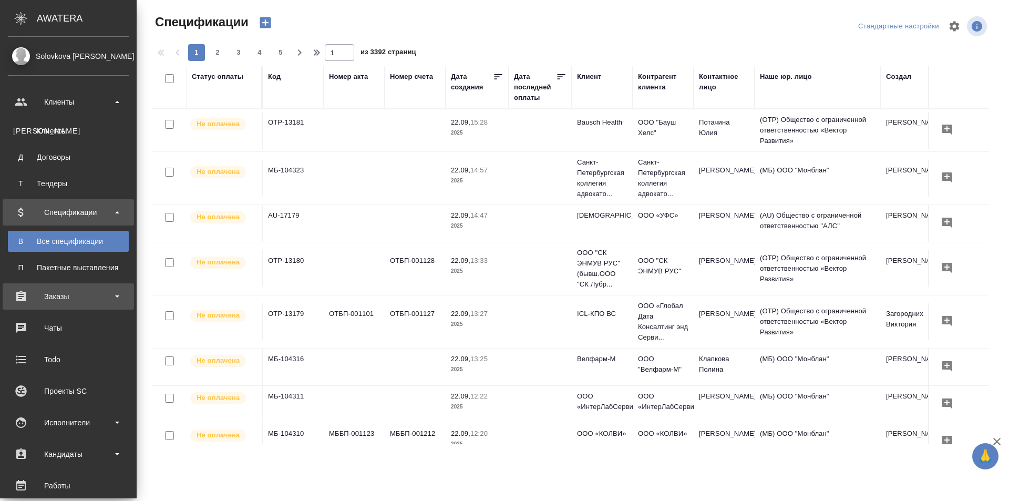
click at [80, 295] on div "Заказы" at bounding box center [68, 297] width 121 height 16
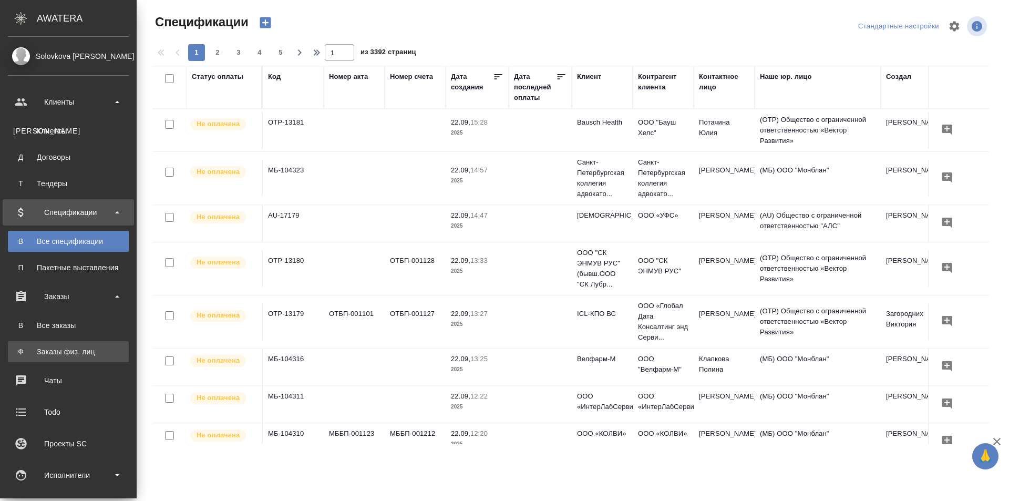
click at [84, 348] on div "Заказы физ. лиц" at bounding box center [68, 351] width 110 height 11
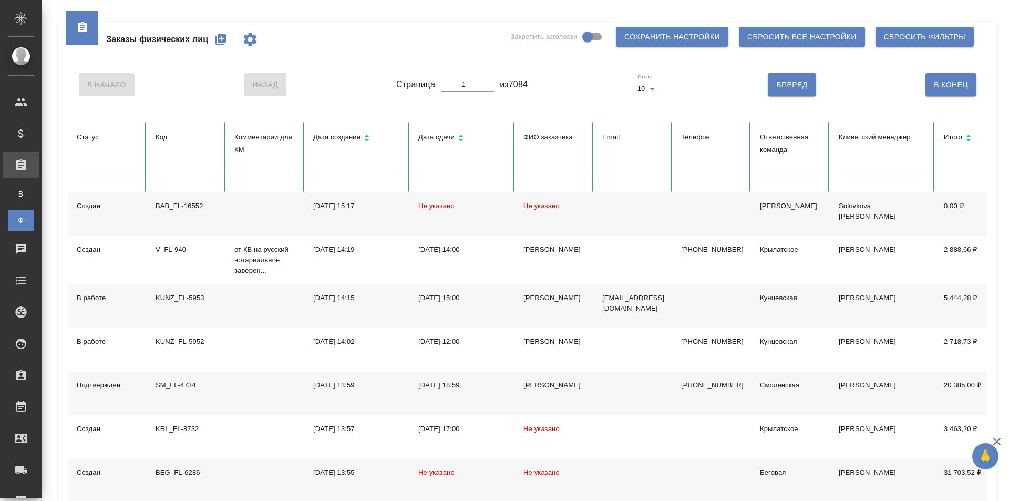
click at [419, 206] on span "Не указано" at bounding box center [436, 206] width 36 height 8
click at [151, 209] on td "BAB_FL-16552" at bounding box center [186, 214] width 79 height 44
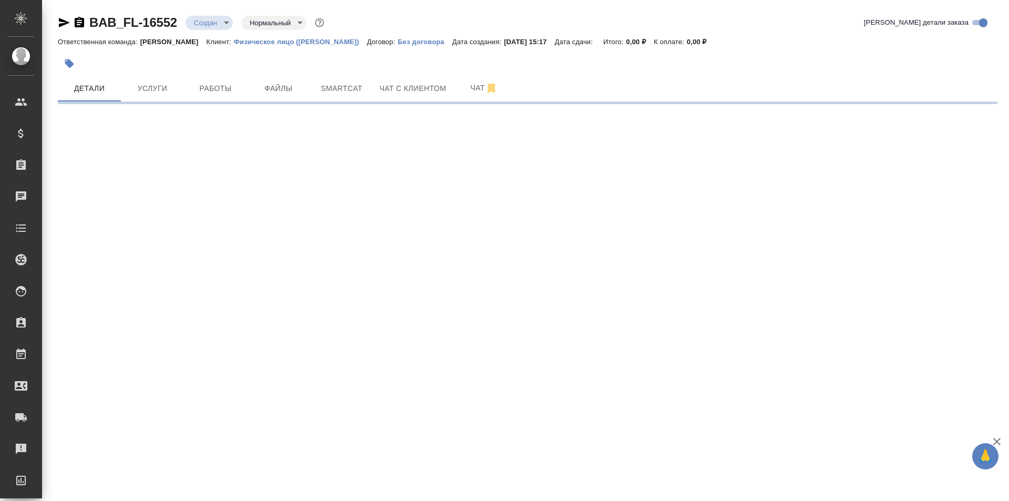
select select "RU"
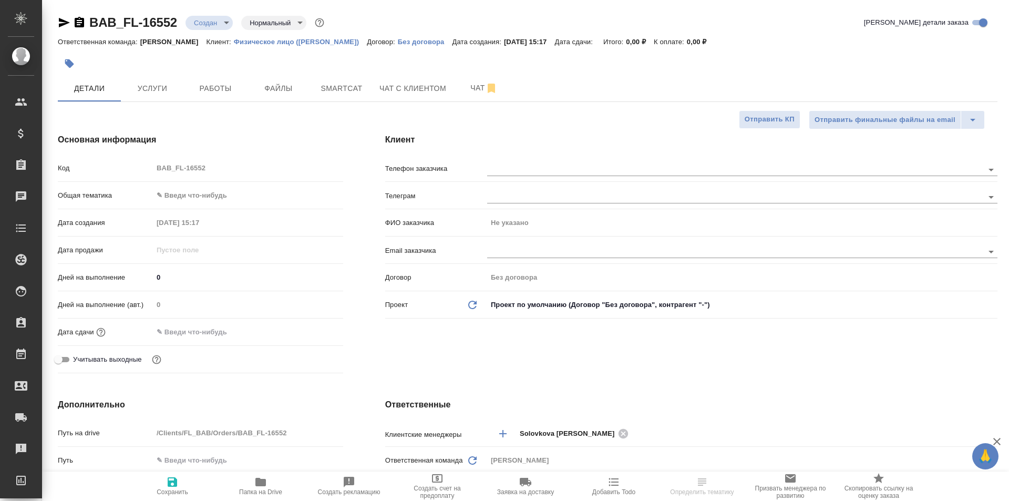
type textarea "x"
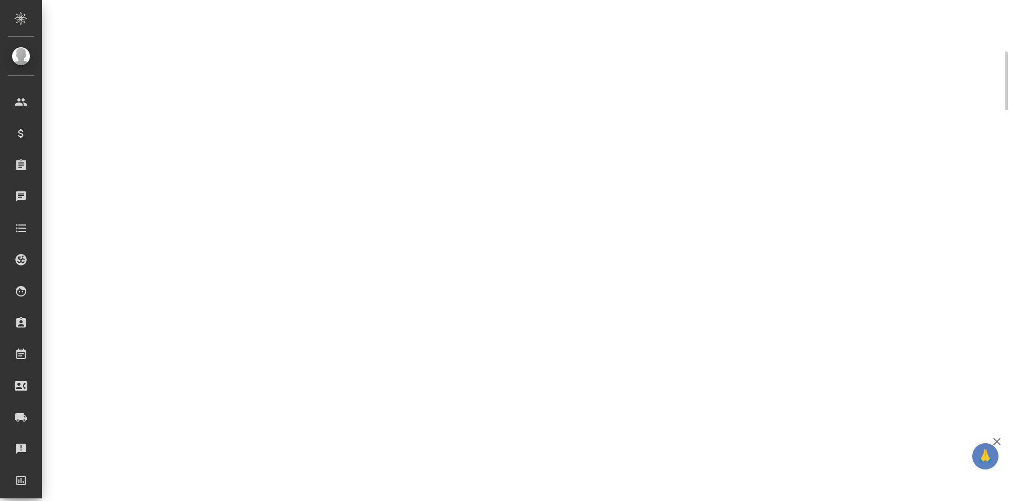
select select "RU"
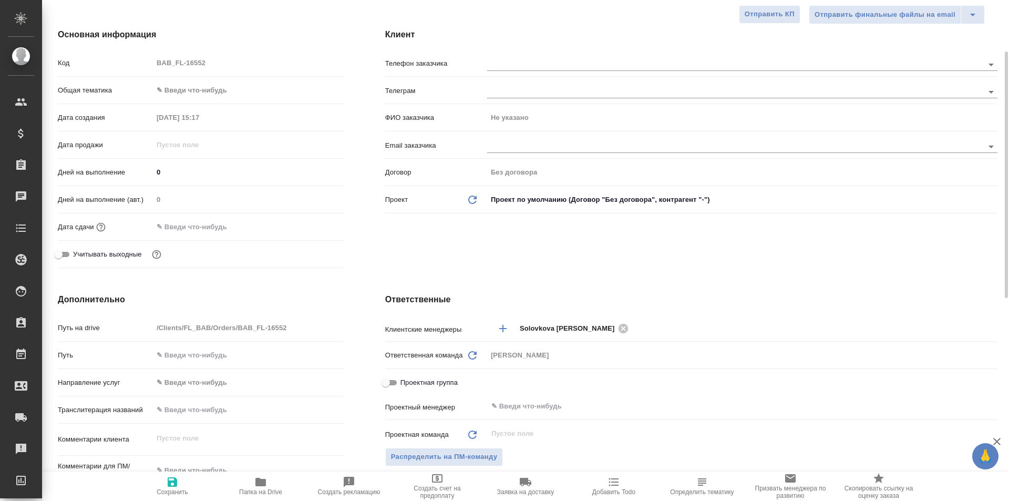
type textarea "x"
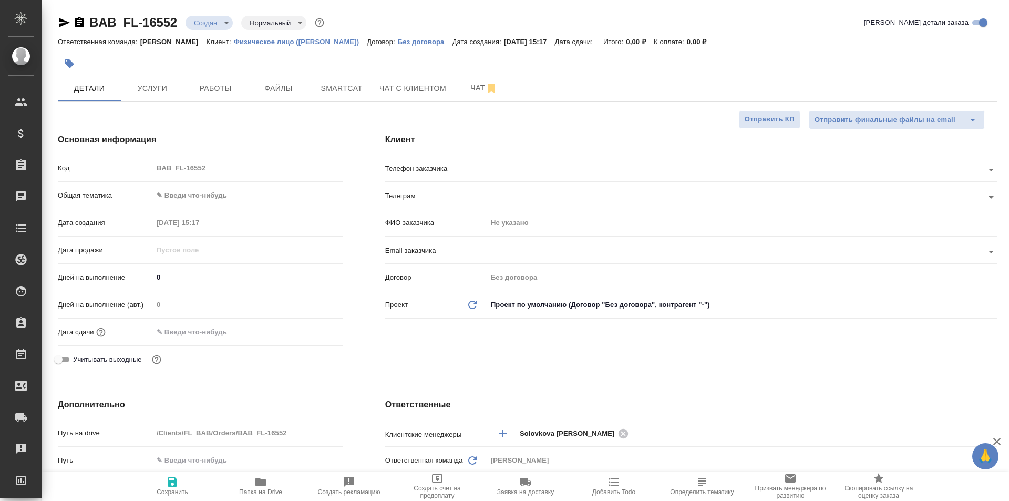
type textarea "x"
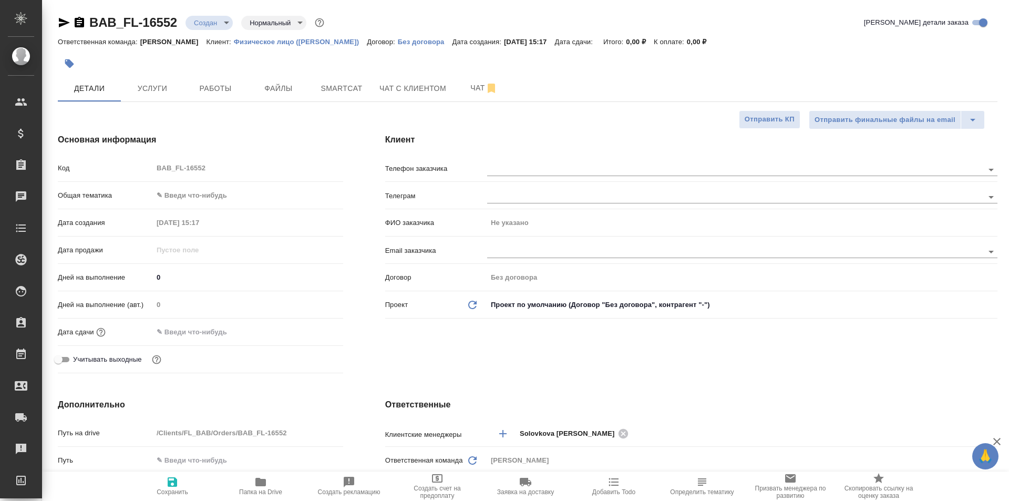
type textarea "x"
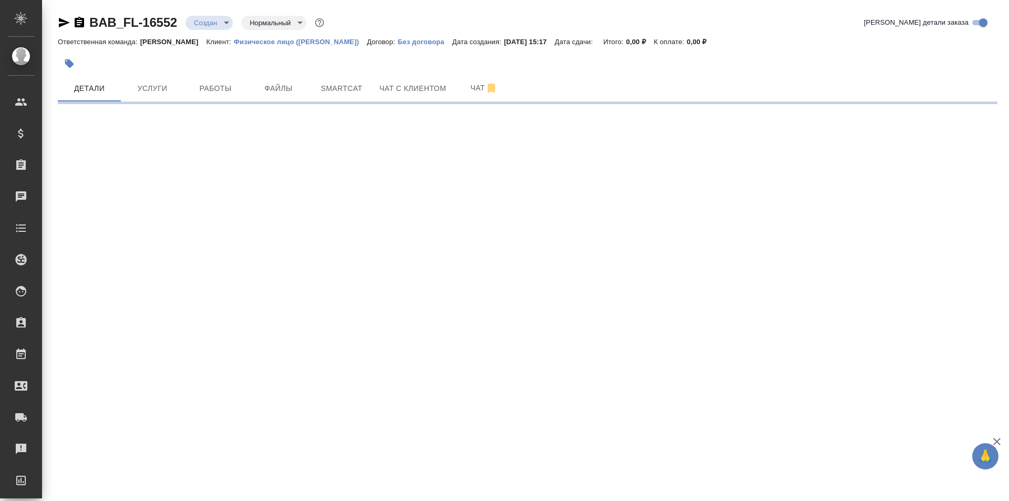
select select "RU"
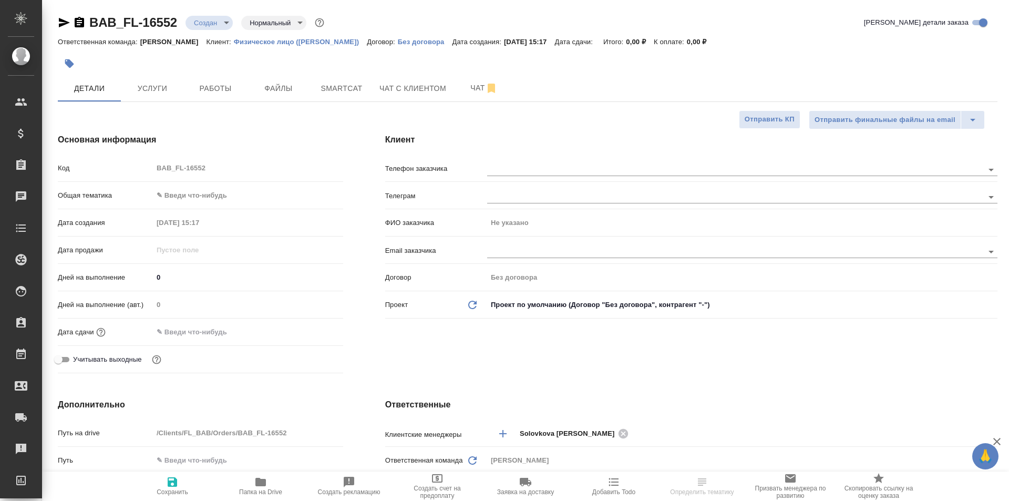
type textarea "x"
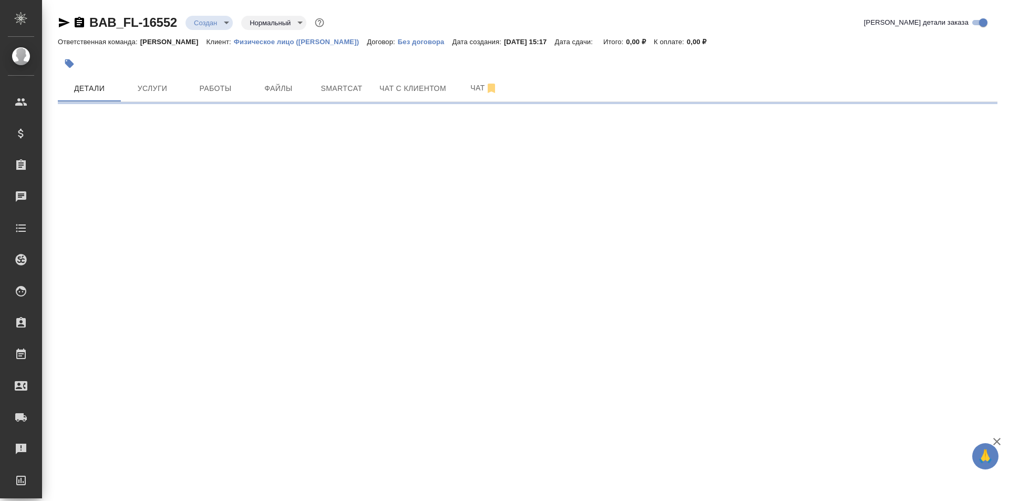
select select "RU"
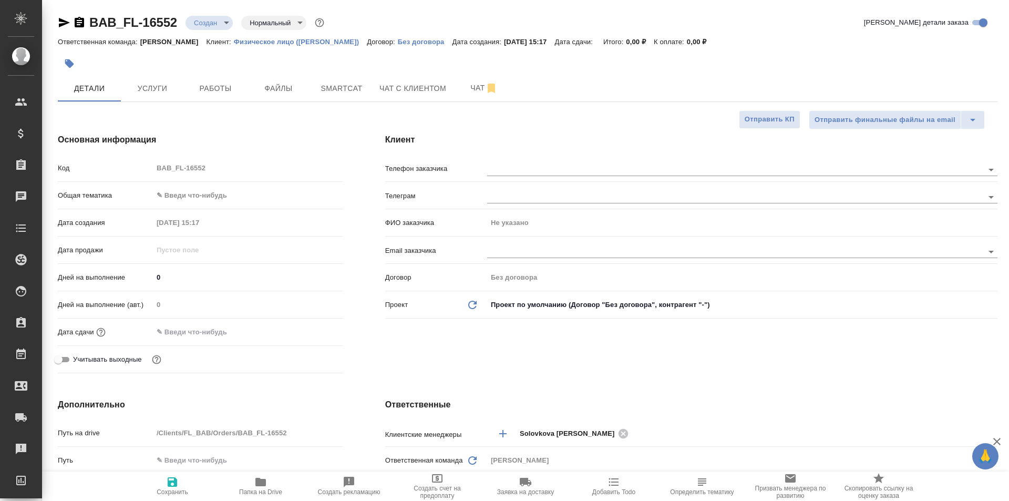
type textarea "x"
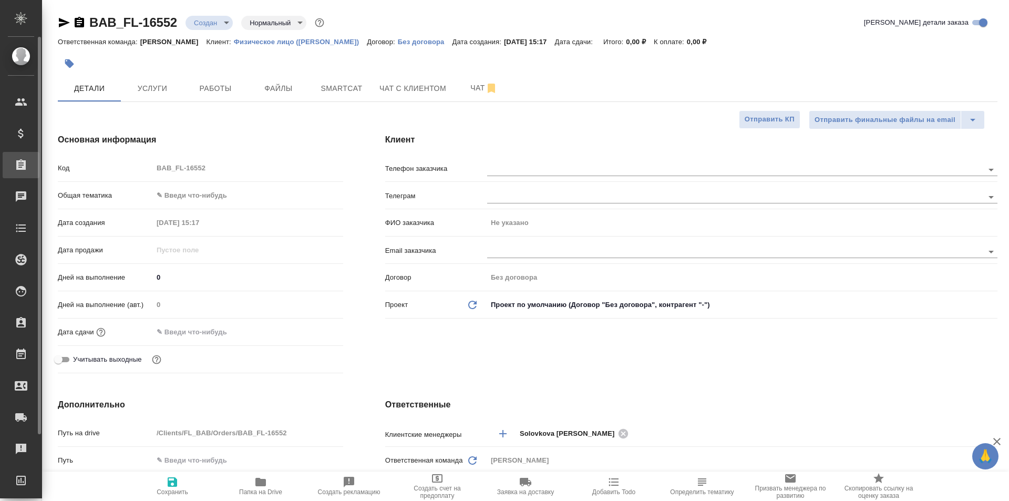
type textarea "x"
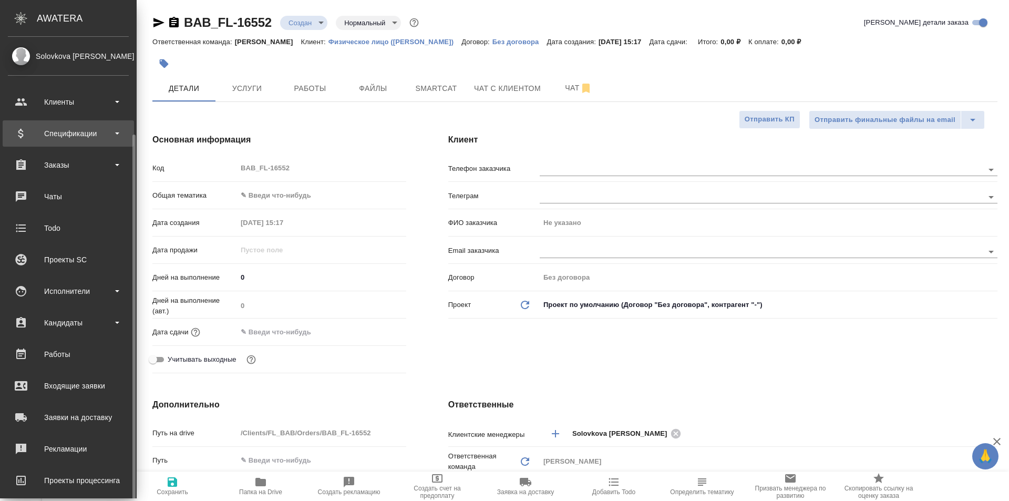
scroll to position [74, 0]
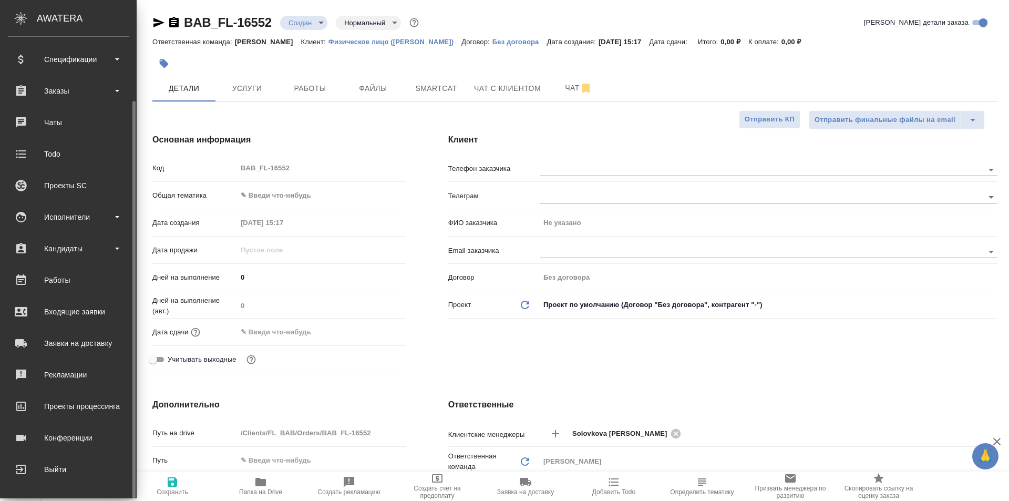
type textarea "x"
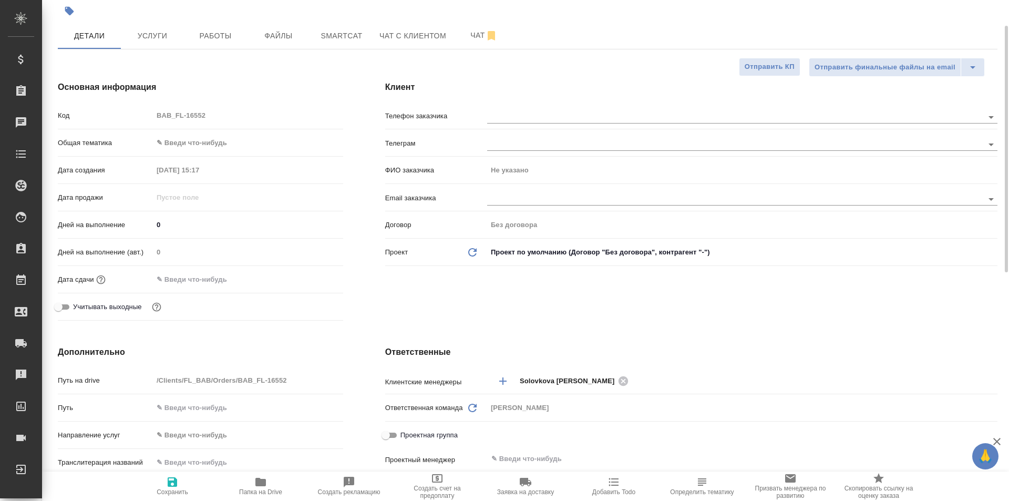
scroll to position [0, 0]
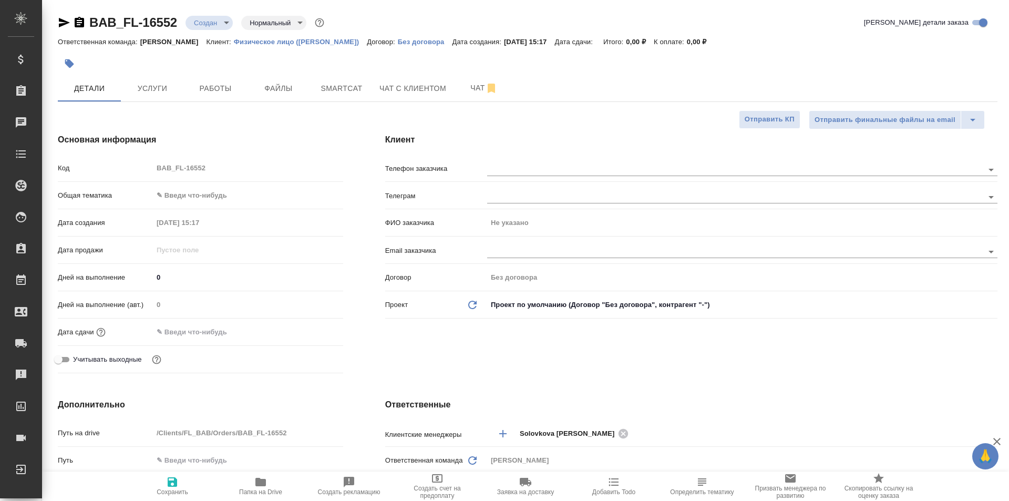
type textarea "x"
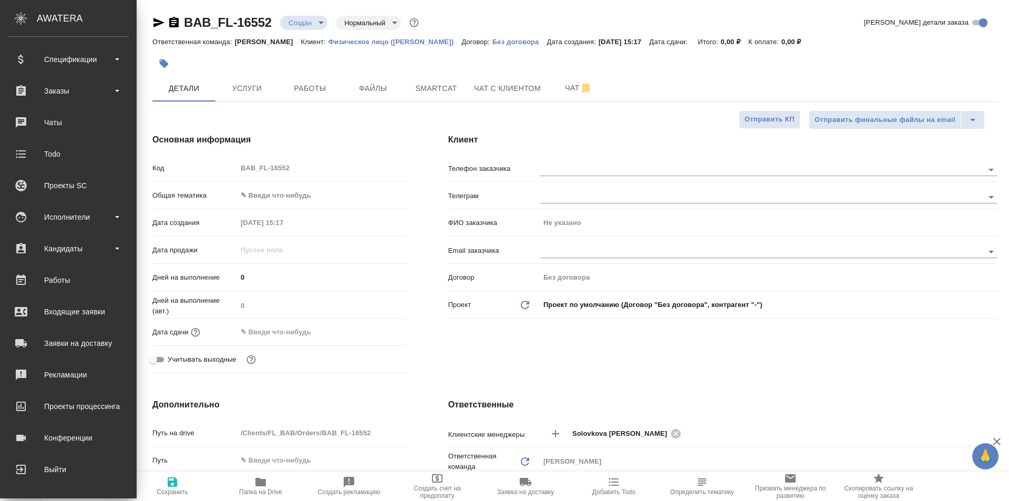
type textarea "x"
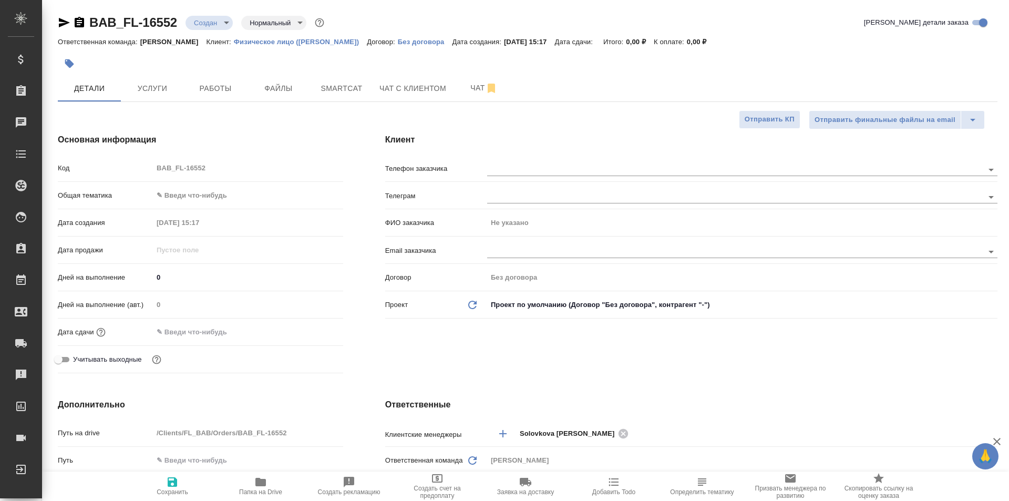
click at [228, 27] on body "🙏 .cls-1 fill:#fff; AWATERA Solovkova Ekaterina Клиенты Спецификации Заказы 0 Ч…" at bounding box center [504, 250] width 1009 height 501
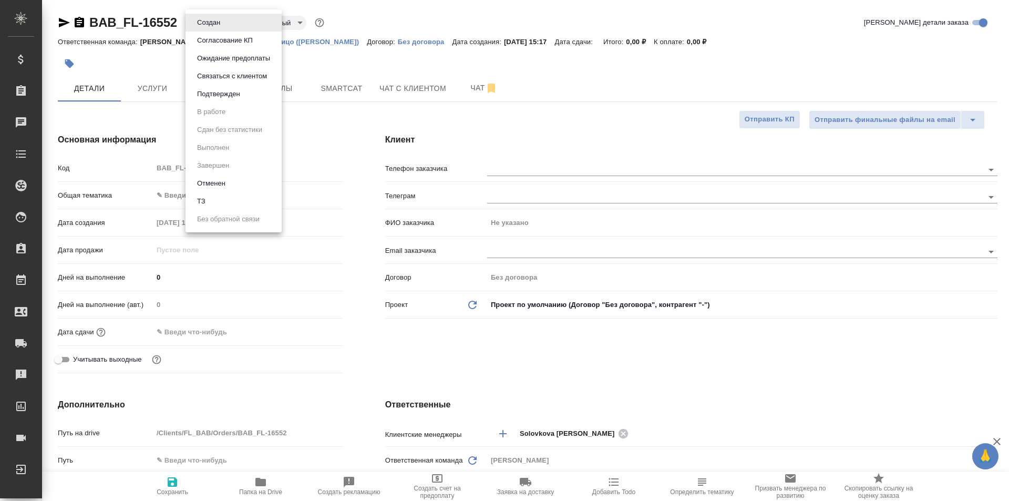
click at [307, 121] on div at bounding box center [504, 250] width 1009 height 501
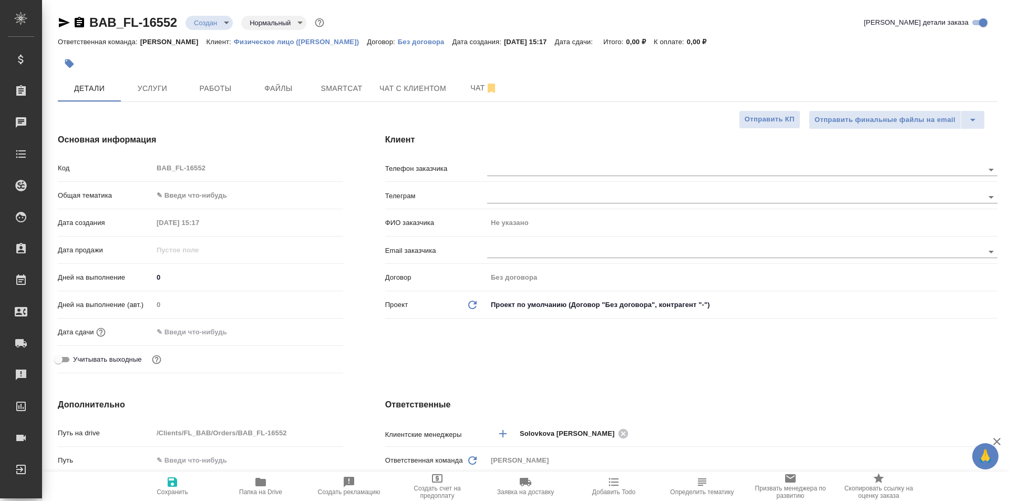
type textarea "x"
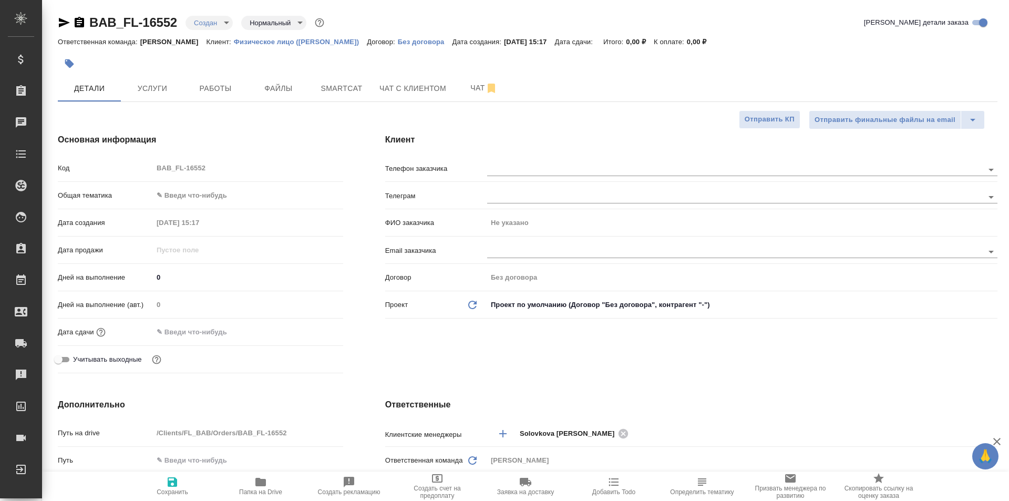
type textarea "x"
click at [353, 91] on span "Smartcat" at bounding box center [342, 88] width 50 height 13
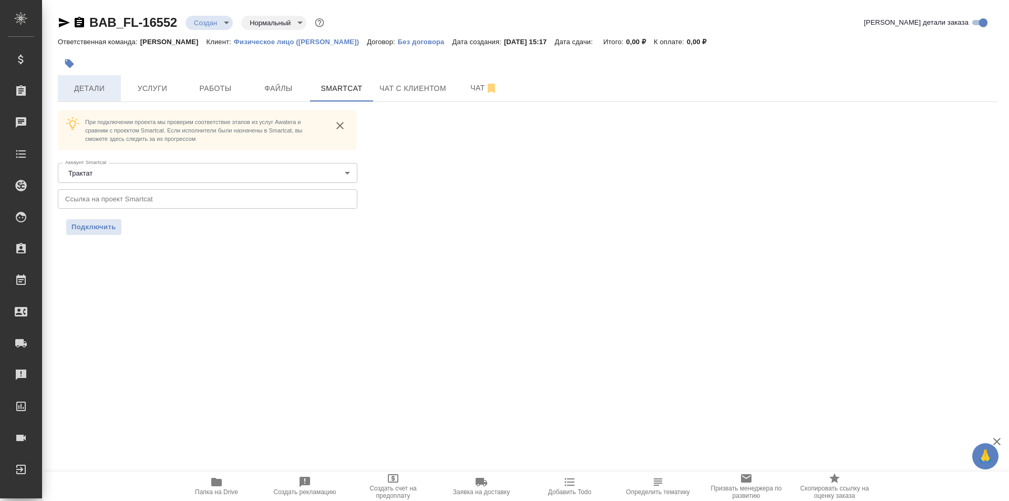
click at [96, 86] on span "Детали" at bounding box center [89, 88] width 50 height 13
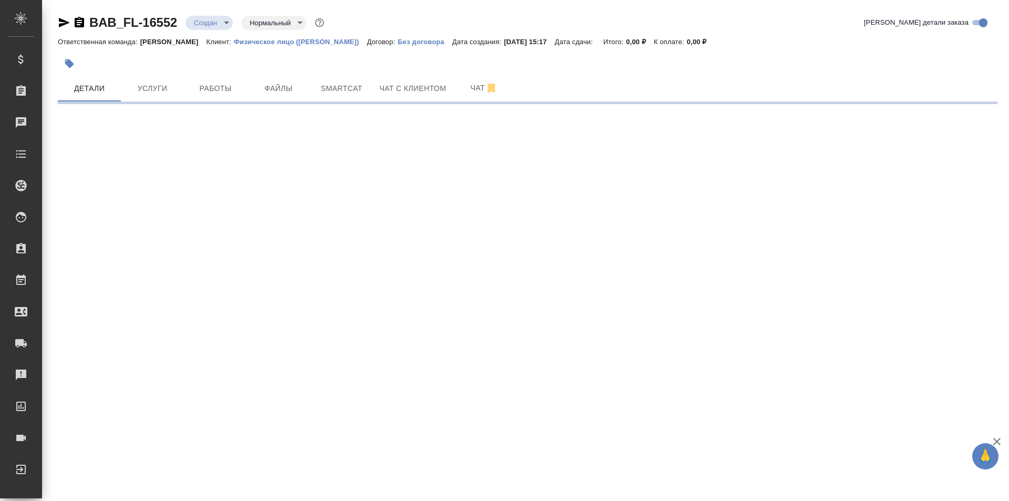
select select "RU"
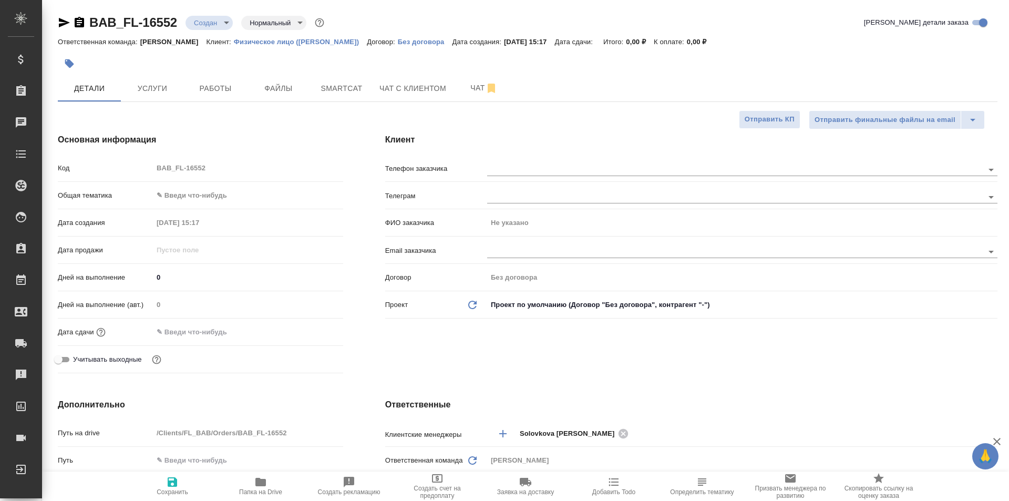
type textarea "x"
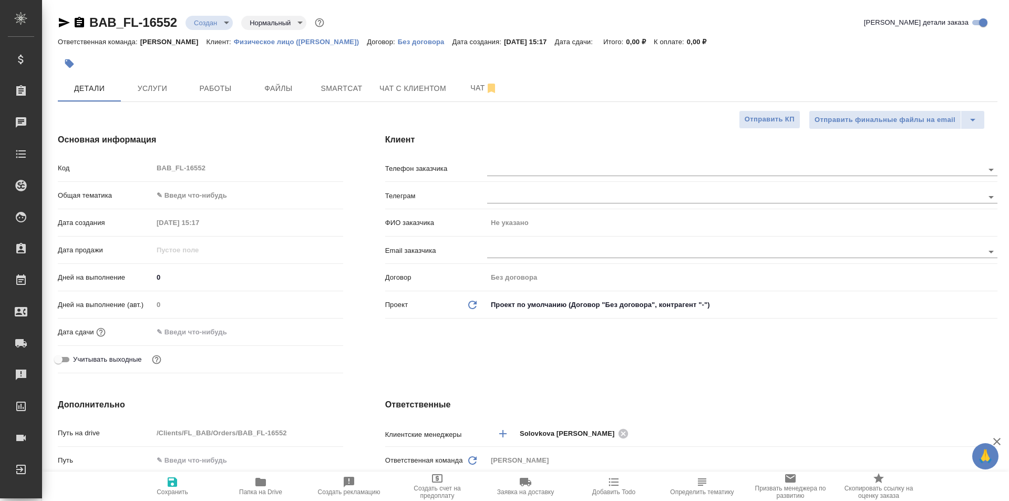
type textarea "x"
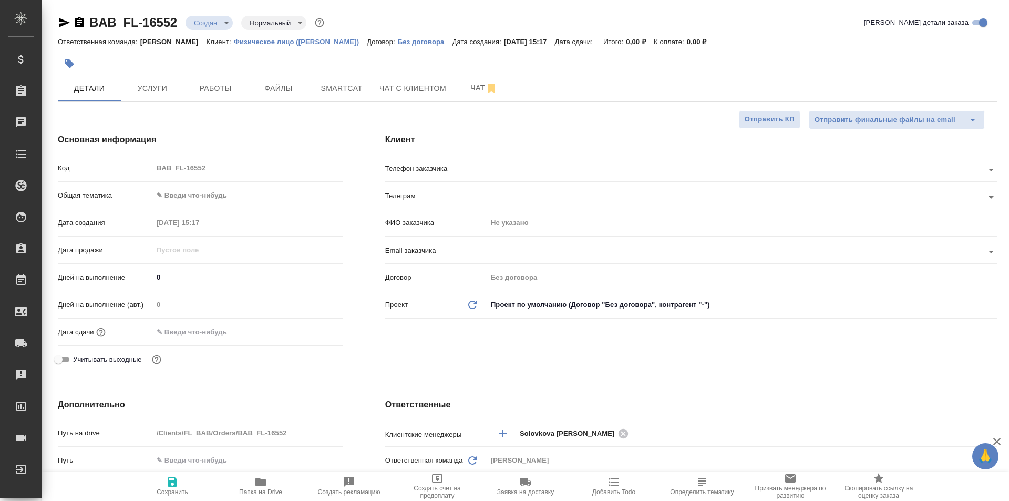
type textarea "x"
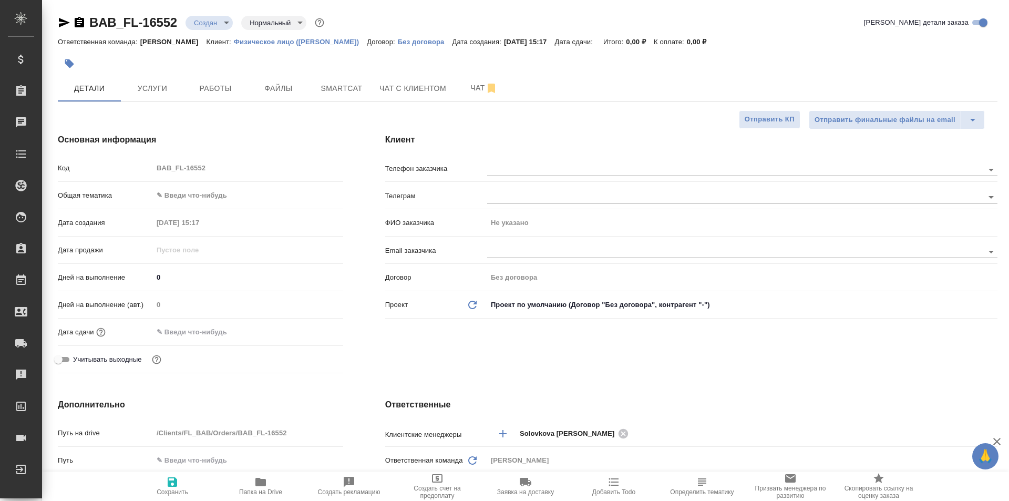
type textarea "x"
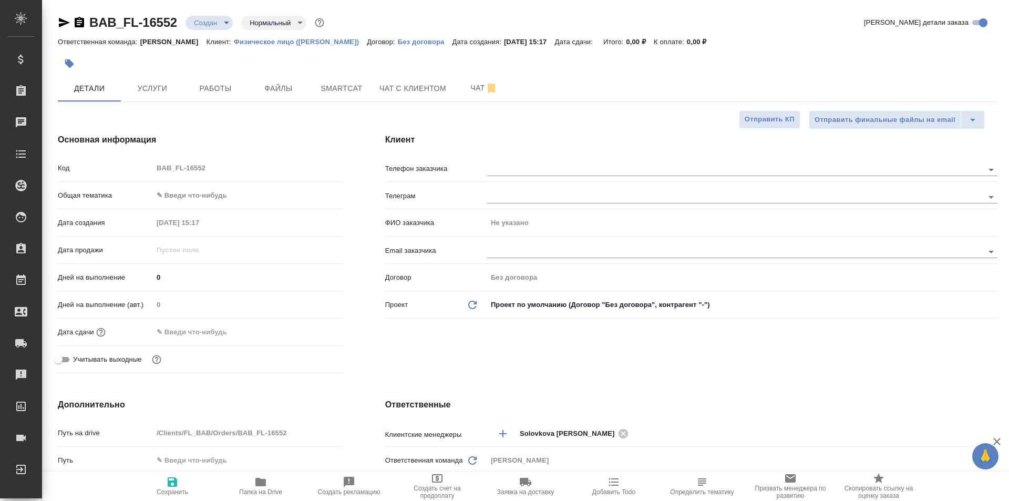
type textarea "x"
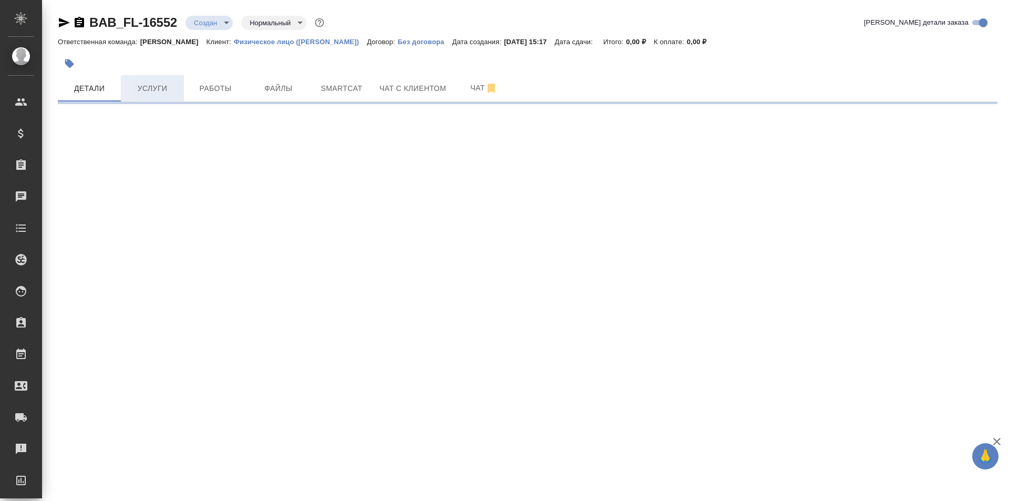
select select "RU"
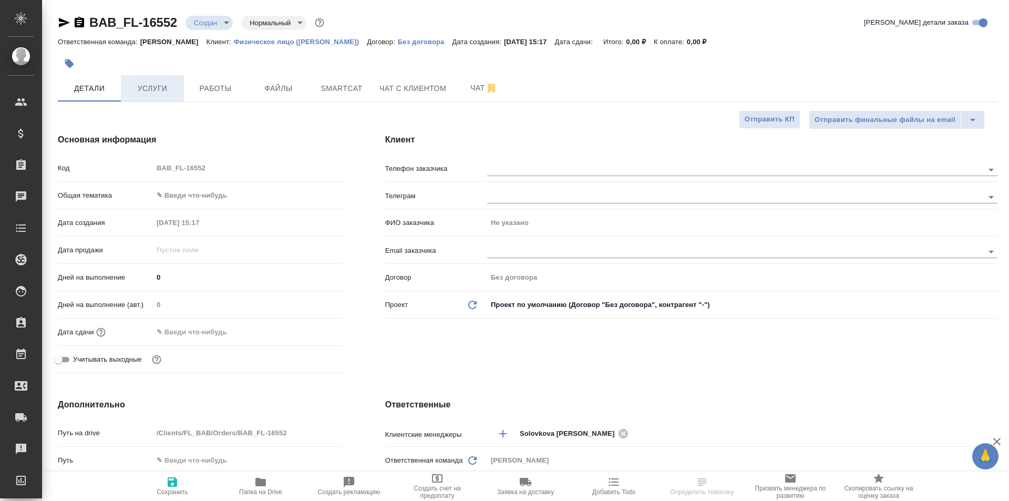
type textarea "x"
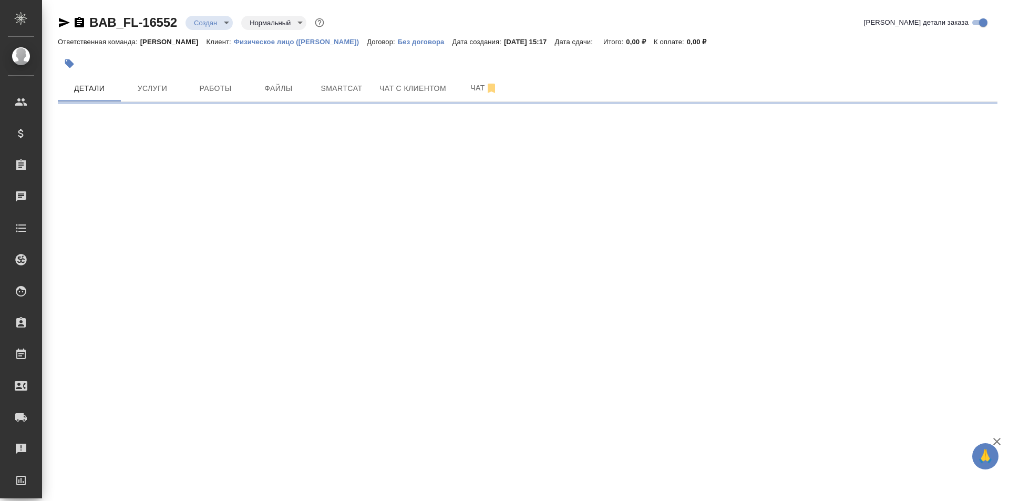
select select "RU"
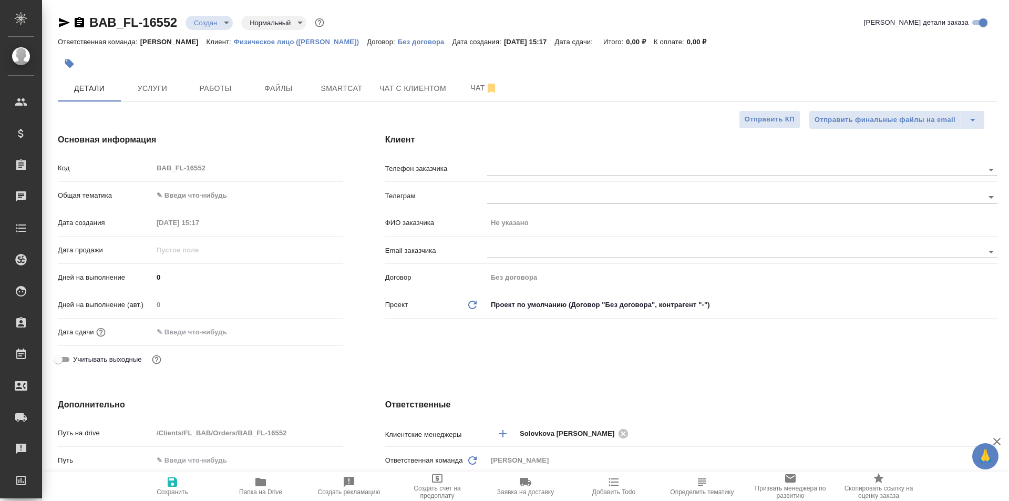
type textarea "x"
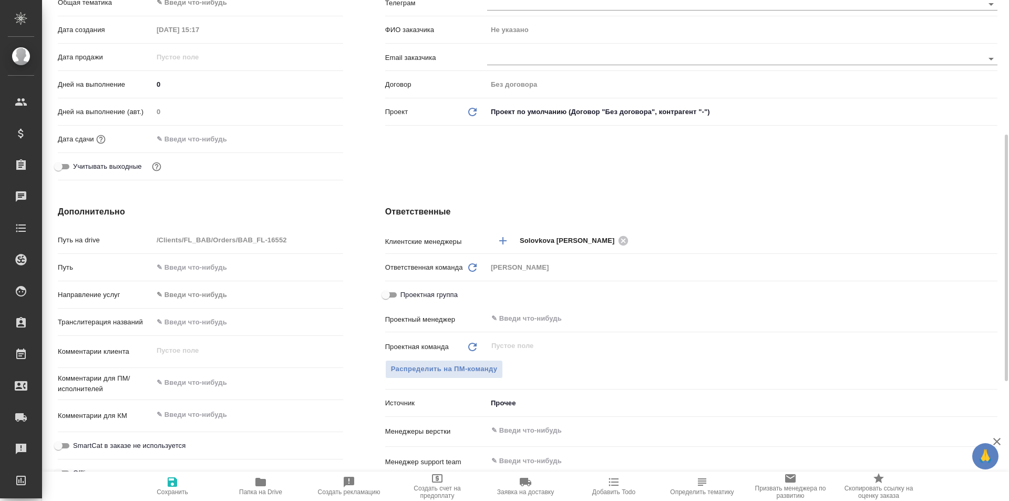
scroll to position [189, 0]
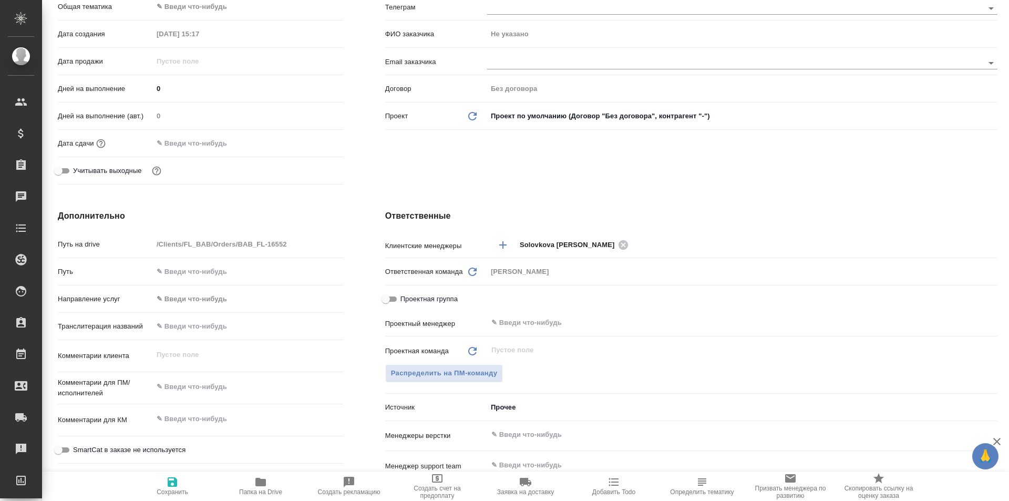
type textarea "x"
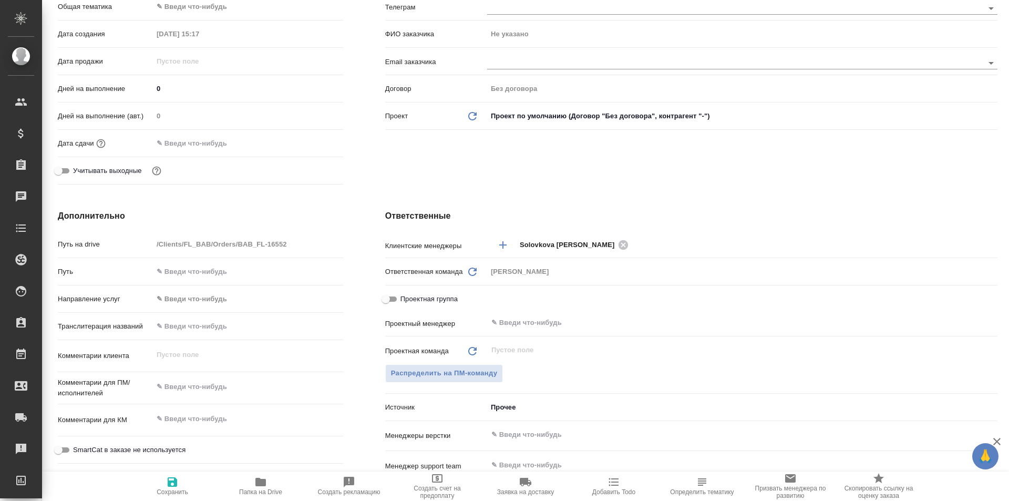
type textarea "x"
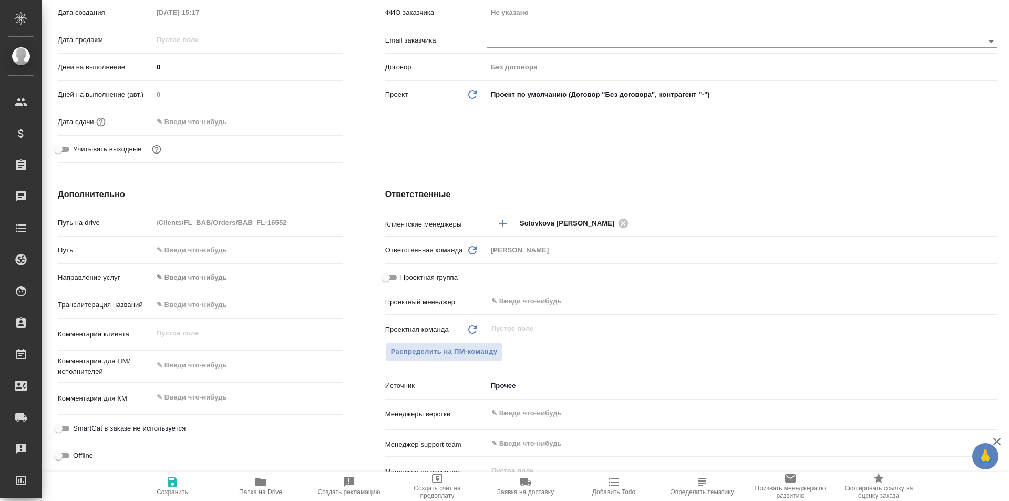
scroll to position [0, 0]
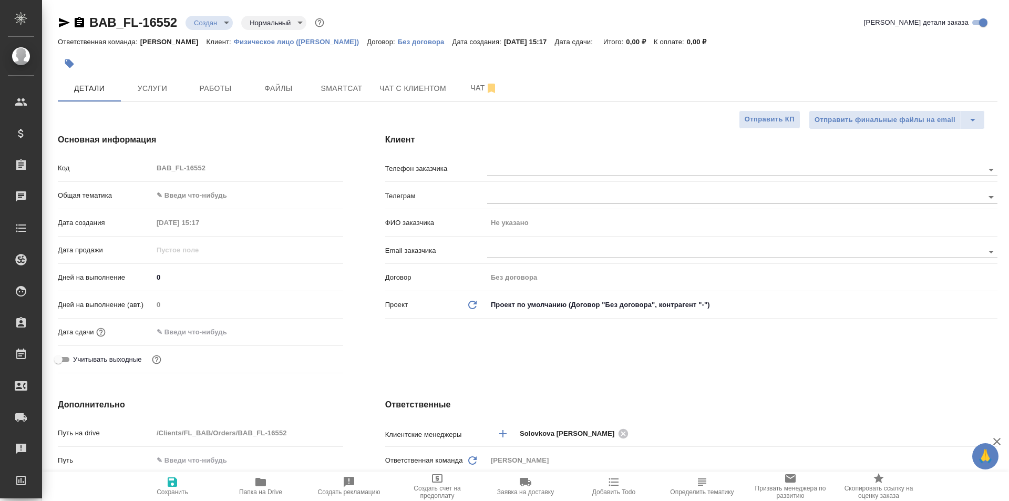
type textarea "x"
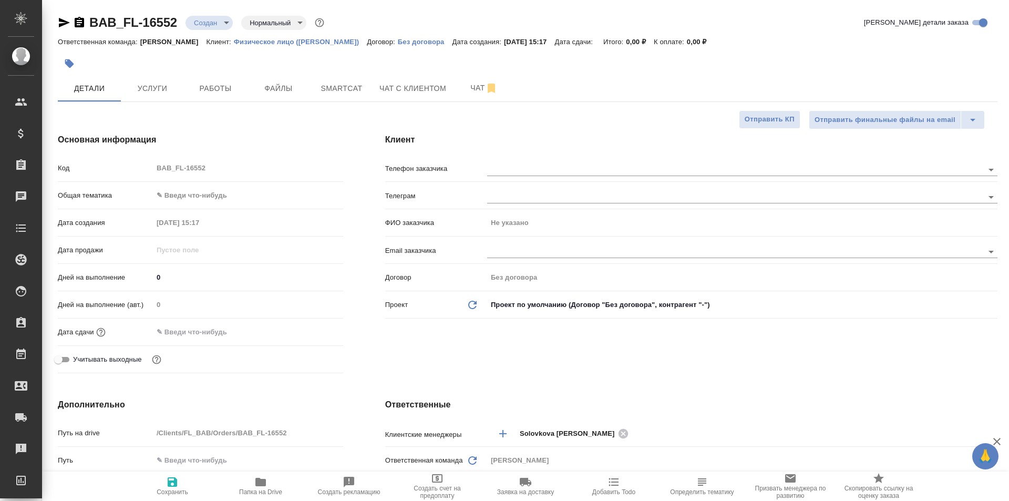
type textarea "x"
click at [425, 50] on div at bounding box center [528, 51] width 940 height 2
type textarea "x"
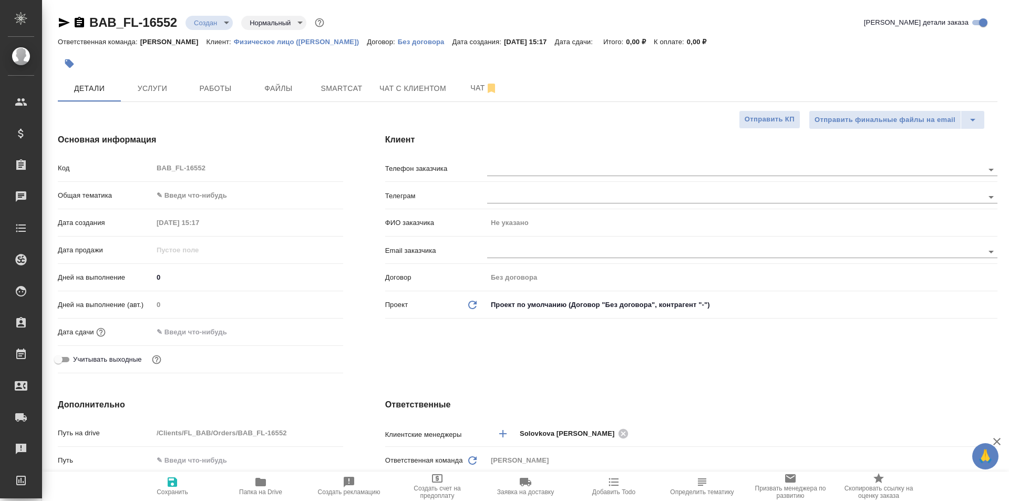
type textarea "x"
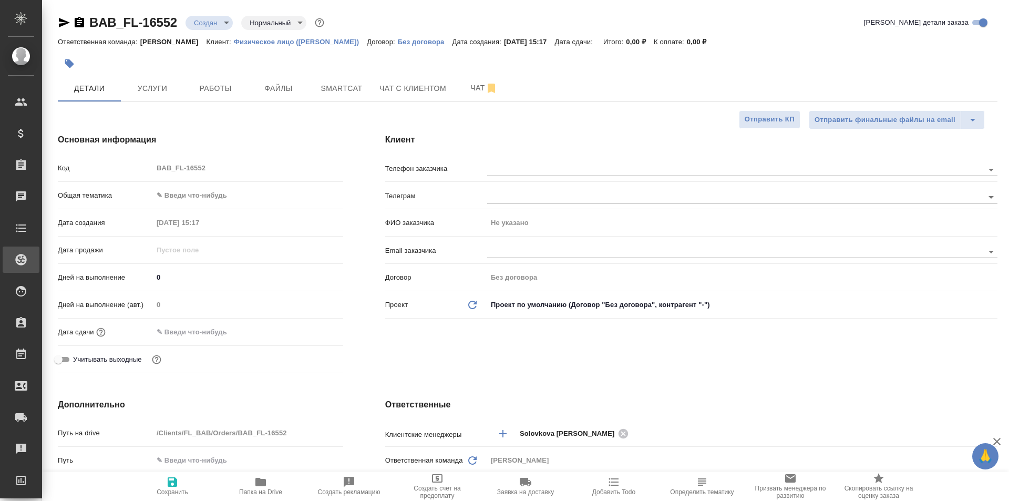
type textarea "x"
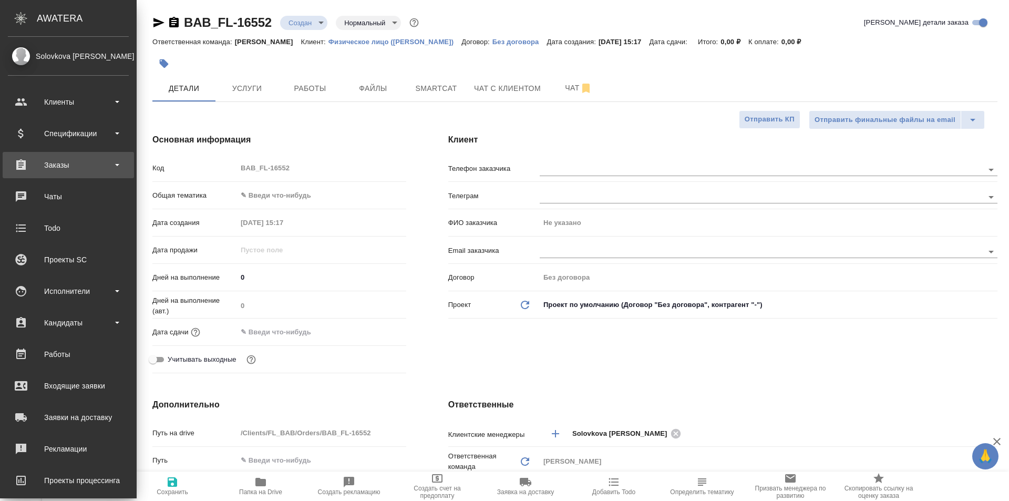
click at [116, 161] on div "Заказы" at bounding box center [68, 165] width 121 height 16
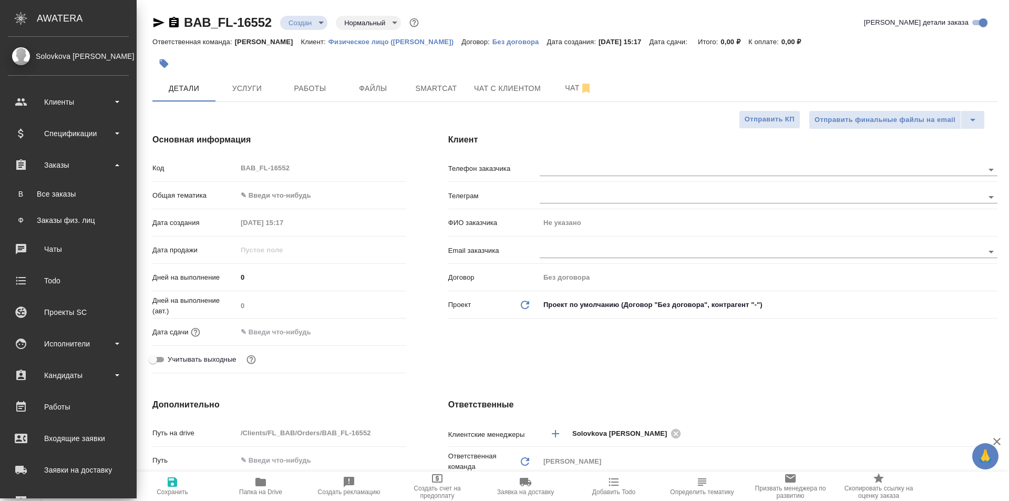
type textarea "x"
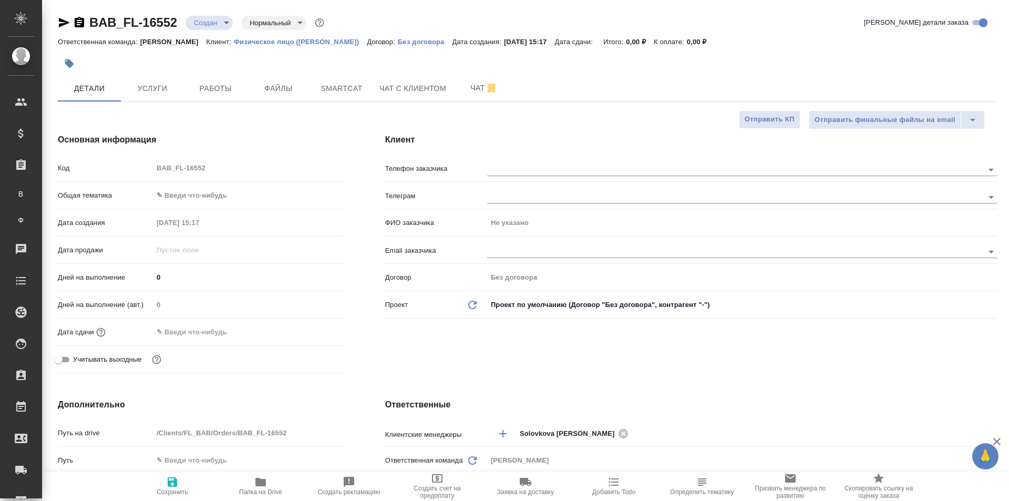
type textarea "x"
